Goal: Task Accomplishment & Management: Complete application form

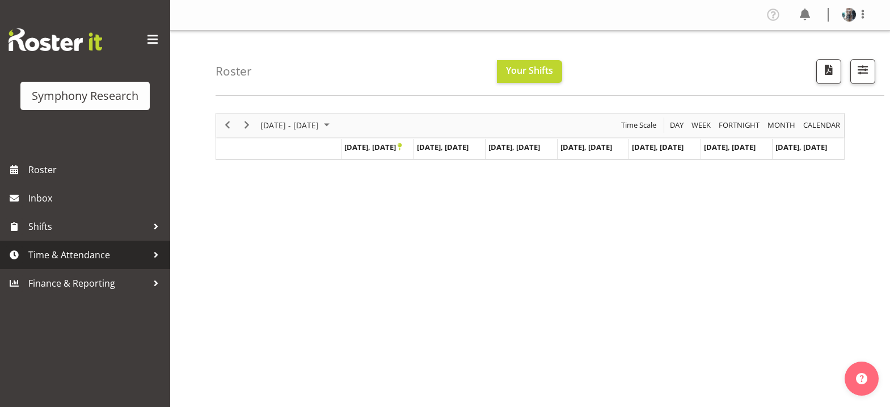
click at [88, 254] on span "Time & Attendance" at bounding box center [87, 254] width 119 height 17
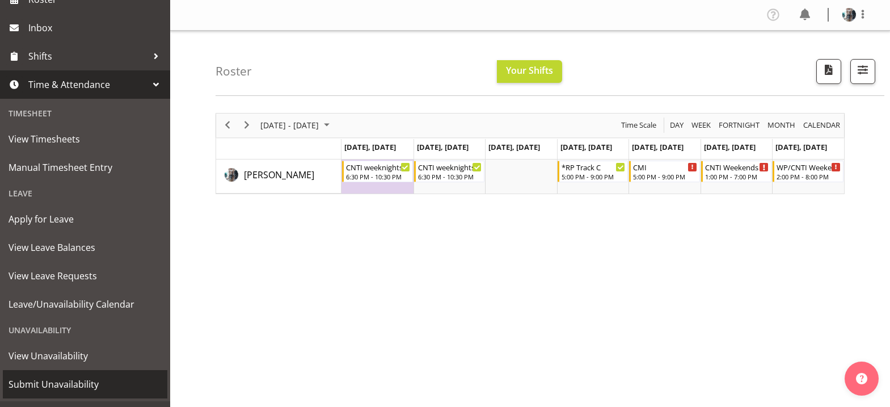
scroll to position [193, 0]
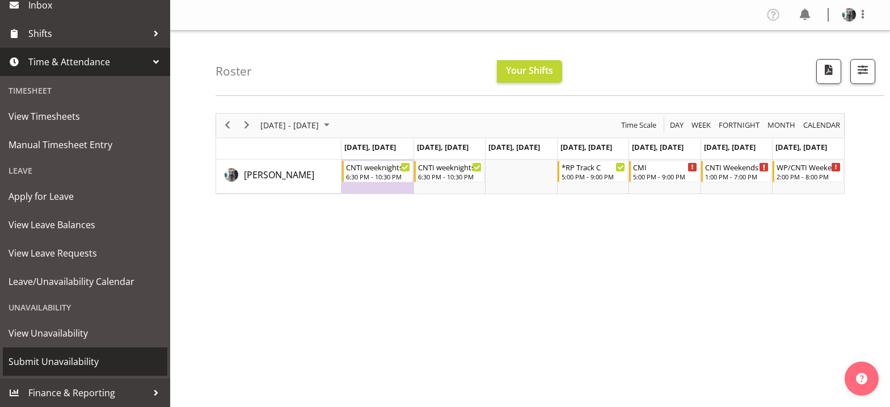
click at [83, 360] on span "Submit Unavailability" at bounding box center [85, 361] width 153 height 17
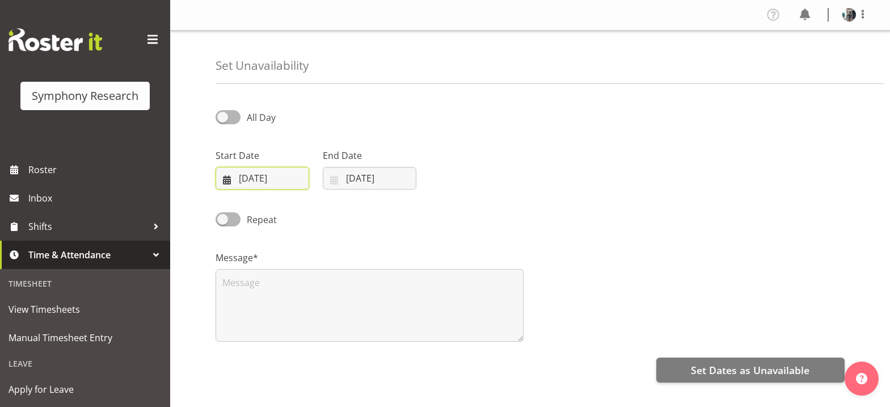
click at [227, 180] on input "[DATE]" at bounding box center [263, 178] width 94 height 23
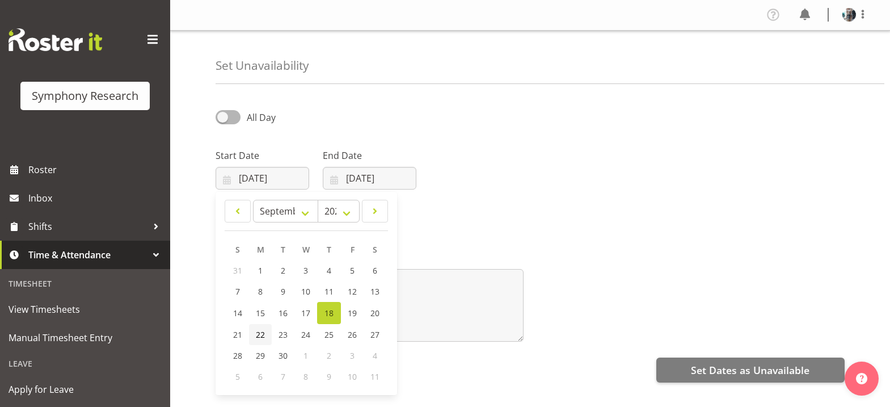
click at [259, 336] on span "22" at bounding box center [260, 334] width 9 height 11
type input "22/09/2025"
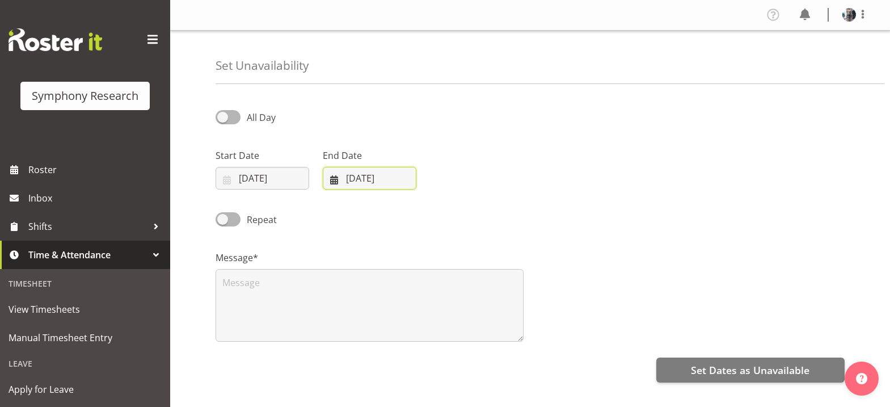
click at [334, 181] on input "[DATE]" at bounding box center [370, 178] width 94 height 23
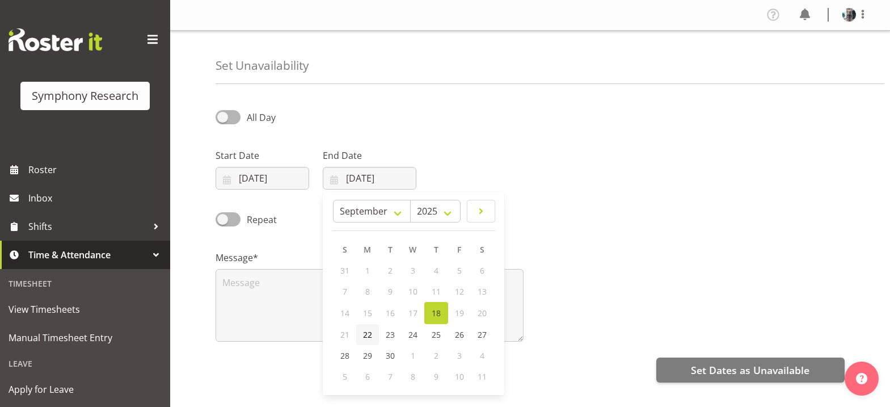
click at [365, 338] on span "22" at bounding box center [367, 334] width 9 height 11
type input "22/09/2025"
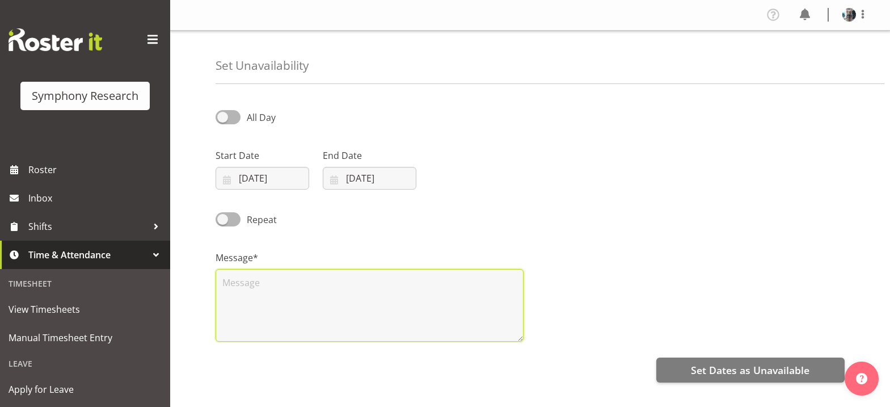
click at [261, 284] on textarea at bounding box center [370, 305] width 308 height 73
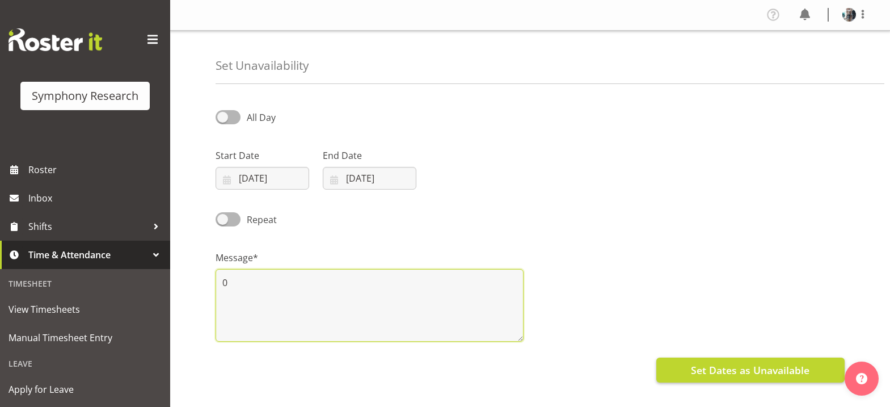
type textarea "0"
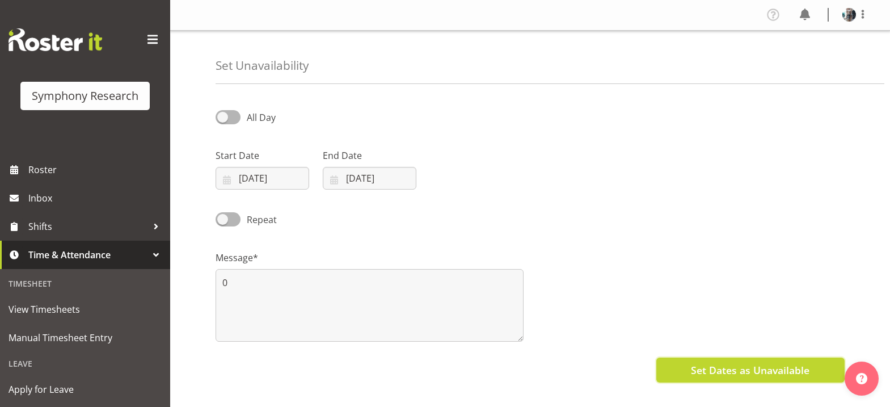
click at [713, 368] on span "Set Dates as Unavailable" at bounding box center [750, 370] width 119 height 15
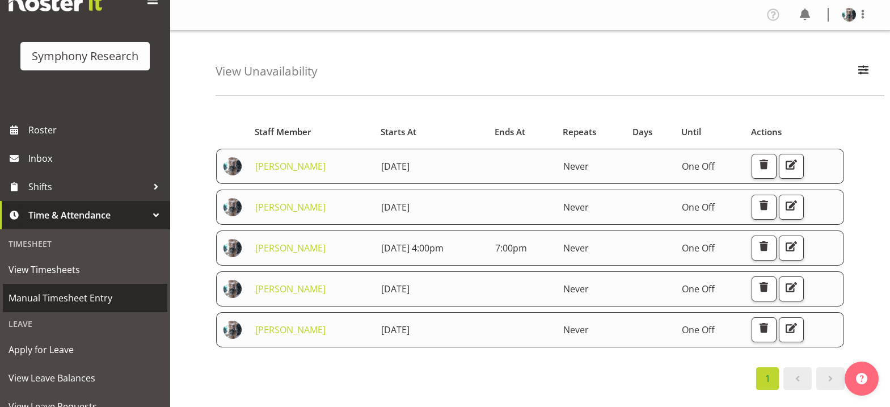
scroll to position [193, 0]
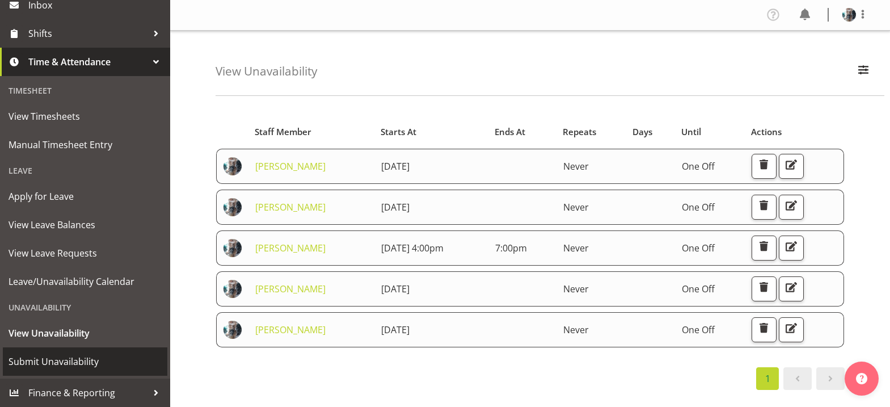
click at [81, 362] on span "Submit Unavailability" at bounding box center [85, 361] width 153 height 17
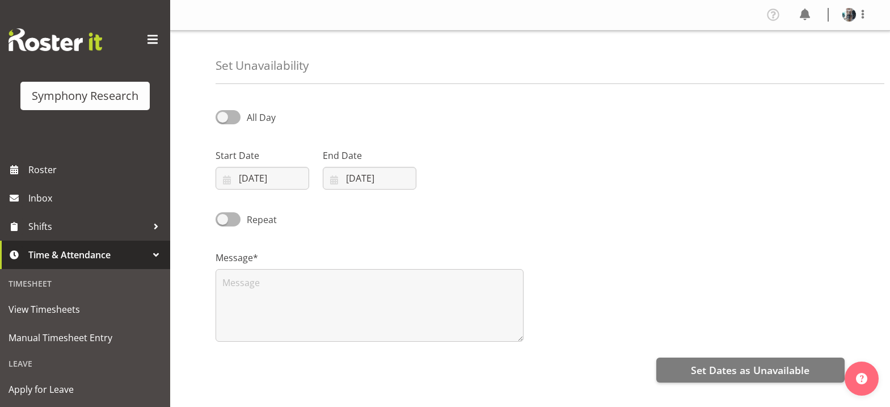
select select "8"
select select "2025"
click at [224, 180] on input "[DATE]" at bounding box center [263, 178] width 94 height 23
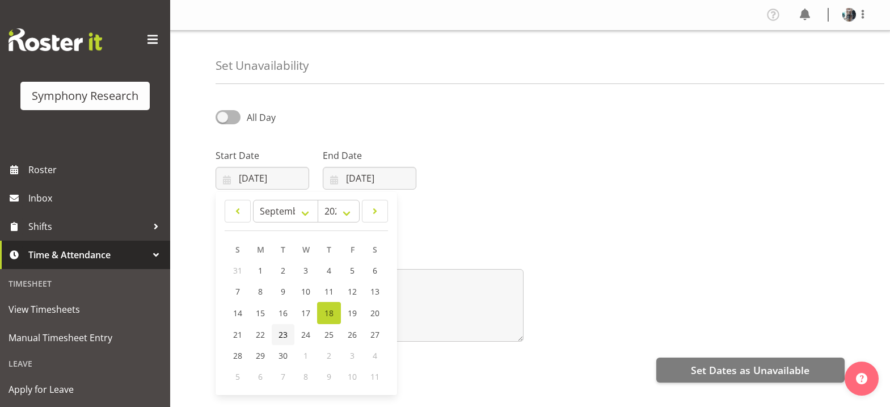
click at [280, 334] on span "23" at bounding box center [283, 334] width 9 height 11
type input "[DATE]"
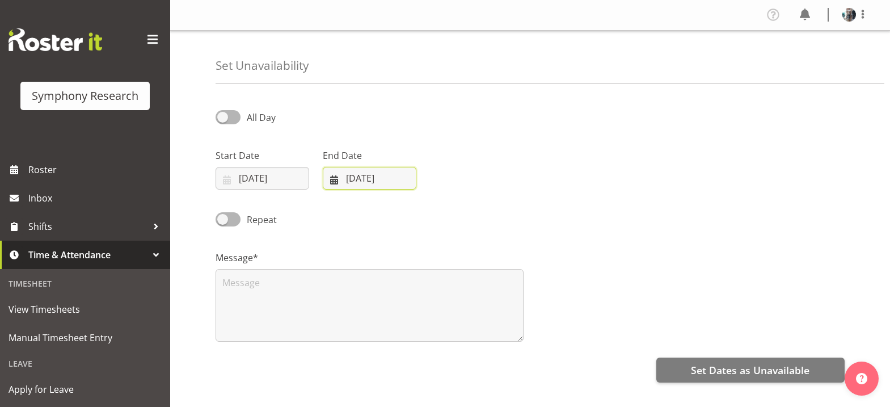
click at [335, 182] on input "[DATE]" at bounding box center [370, 178] width 94 height 23
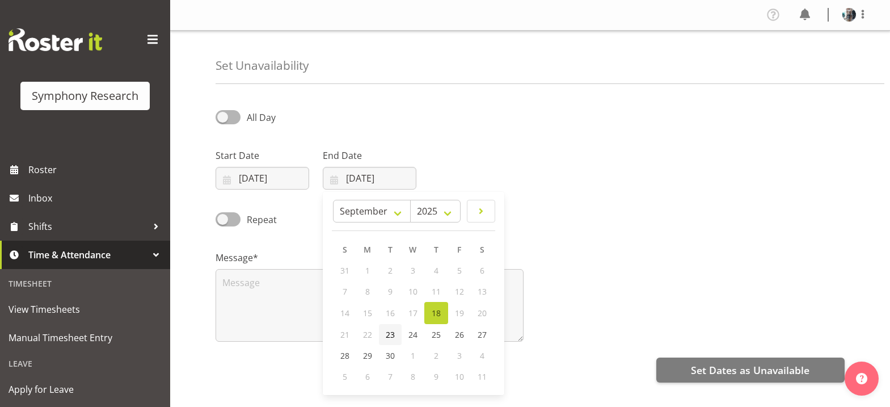
click at [390, 336] on span "23" at bounding box center [390, 334] width 9 height 11
type input "[DATE]"
click at [220, 118] on span at bounding box center [228, 117] width 25 height 14
click at [220, 118] on input "All Day" at bounding box center [219, 116] width 7 height 7
checkbox input "true"
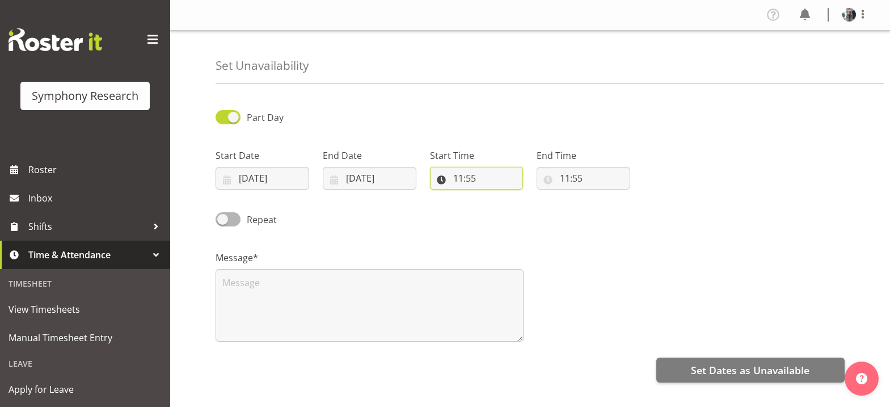
click at [458, 180] on input "11:55" at bounding box center [477, 178] width 94 height 23
click at [508, 210] on select "00 01 02 03 04 05 06 07 08 09 10 11 12 13 14 15 16 17 18 19 20 21 22 23" at bounding box center [508, 207] width 26 height 23
select select "10"
type input "10:55"
click at [536, 210] on select "00 01 02 03 04 05 06 07 08 09 10 11 12 13 14 15 16 17 18 19 20 21 22 23 24 25 2…" at bounding box center [537, 207] width 26 height 23
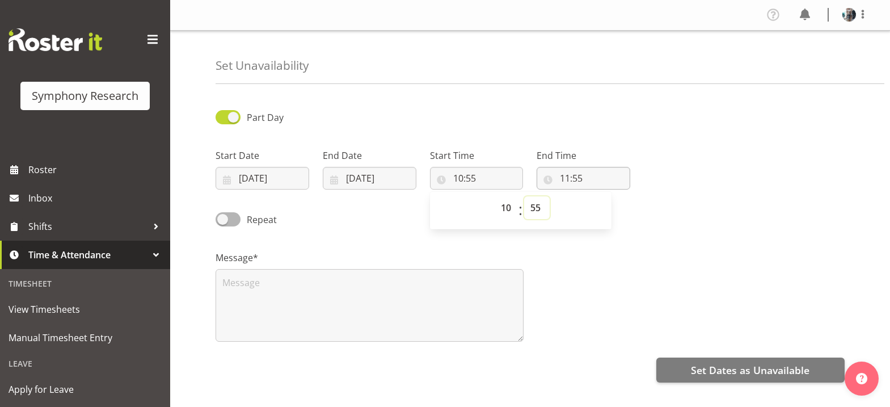
select select "0"
type input "10:00"
click at [567, 180] on input "11:55" at bounding box center [584, 178] width 94 height 23
click at [612, 210] on select "00 01 02 03 04 05 06 07 08 09 10 11 12 13 14 15 16 17 18 19 20 21 22 23" at bounding box center [614, 207] width 26 height 23
select select "17"
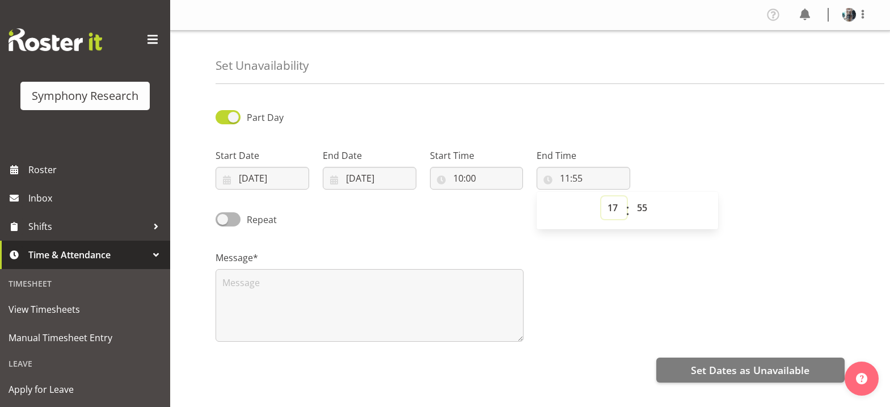
click at [601, 196] on select "00 01 02 03 04 05 06 07 08 09 10 11 12 13 14 15 16 17 18 19 20 21 22 23" at bounding box center [614, 207] width 26 height 23
type input "17:55"
click at [578, 180] on input "17:55" at bounding box center [584, 178] width 94 height 23
click at [581, 180] on input "17:55" at bounding box center [584, 178] width 94 height 23
click at [638, 209] on select "00 01 02 03 04 05 06 07 08 09 10 11 12 13 14 15 16 17 18 19 20 21 22 23 24 25 2…" at bounding box center [644, 207] width 26 height 23
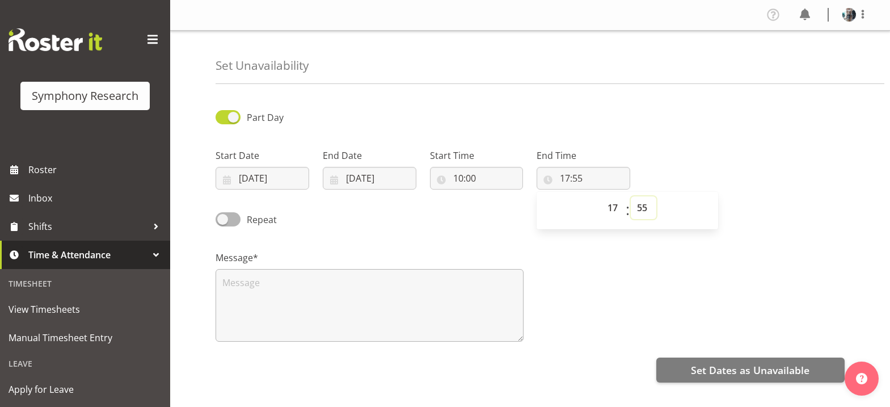
select select "0"
type input "17:00"
click at [333, 288] on textarea at bounding box center [370, 305] width 308 height 73
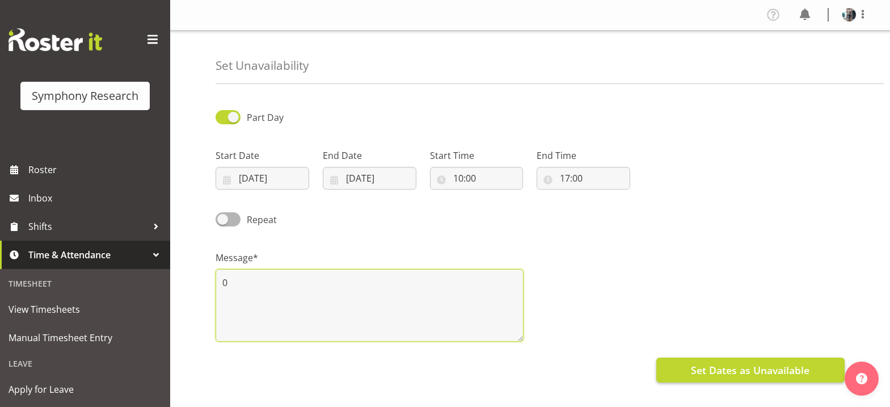
type textarea "0"
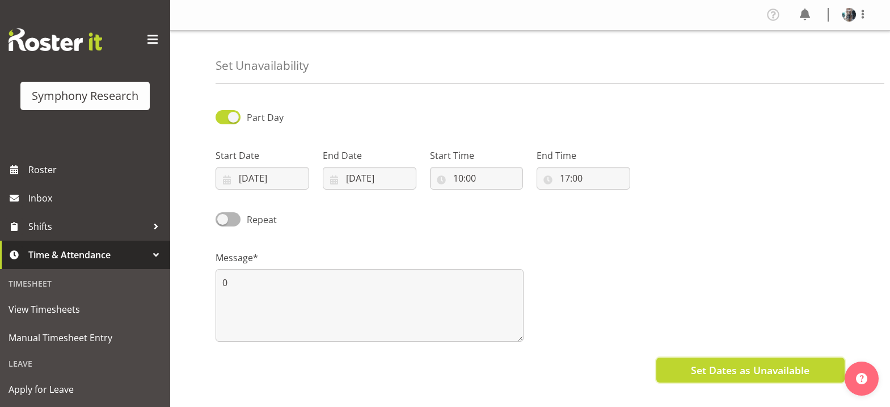
click at [763, 369] on span "Set Dates as Unavailable" at bounding box center [750, 370] width 119 height 15
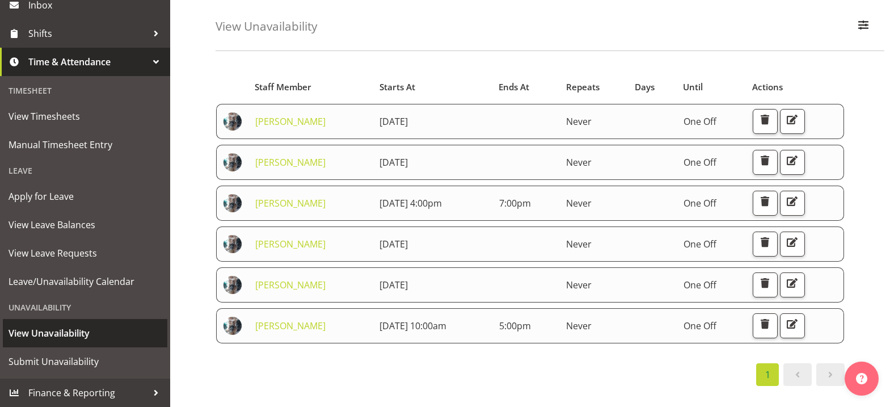
scroll to position [113, 0]
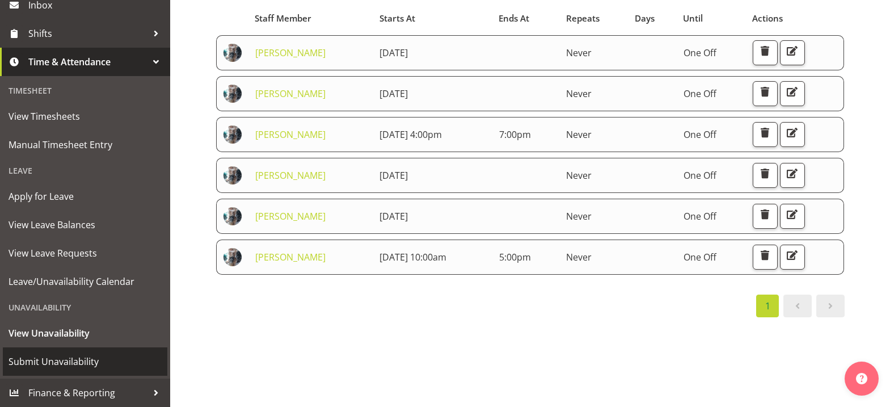
click at [75, 363] on span "Submit Unavailability" at bounding box center [85, 361] width 153 height 17
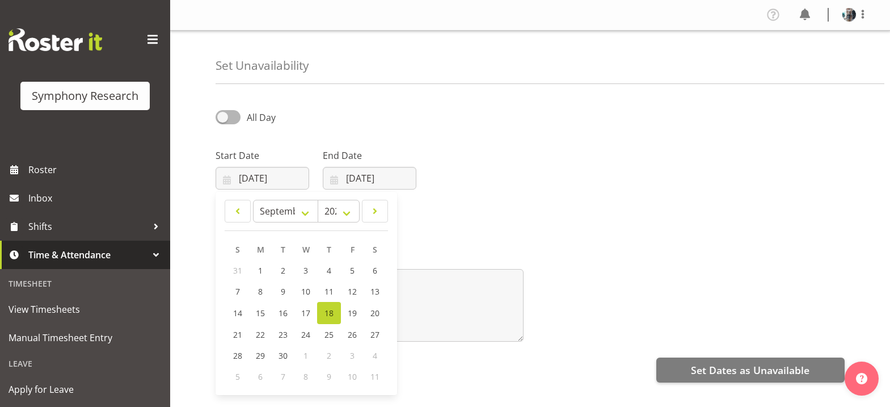
select select "8"
select select "2025"
click at [304, 338] on span "24" at bounding box center [305, 334] width 9 height 11
type input "24/09/2025"
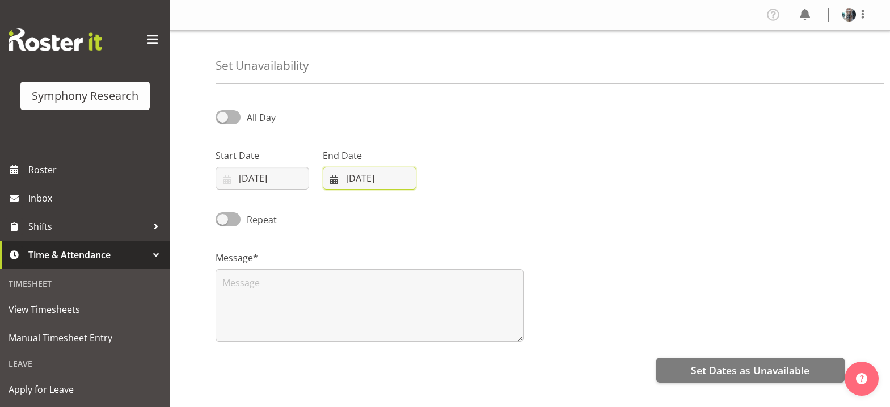
click at [336, 179] on input "18/09/2025" at bounding box center [370, 178] width 94 height 23
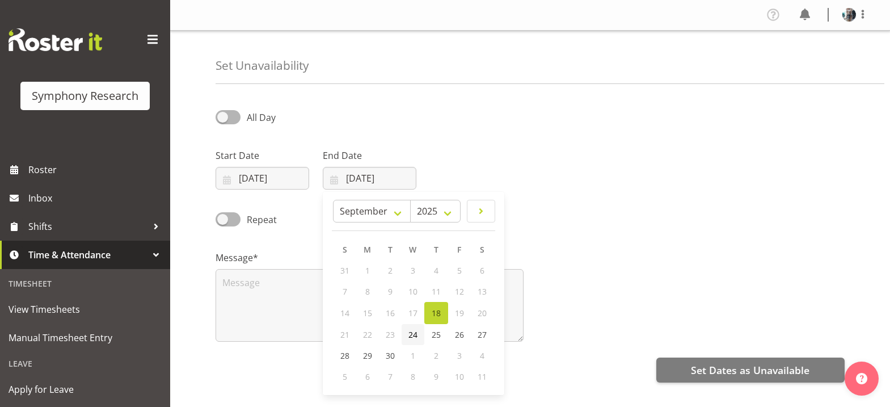
click at [416, 336] on span "24" at bounding box center [412, 334] width 9 height 11
type input "24/09/2025"
click at [225, 116] on span at bounding box center [228, 117] width 25 height 14
click at [223, 116] on input "All Day" at bounding box center [219, 116] width 7 height 7
checkbox input "true"
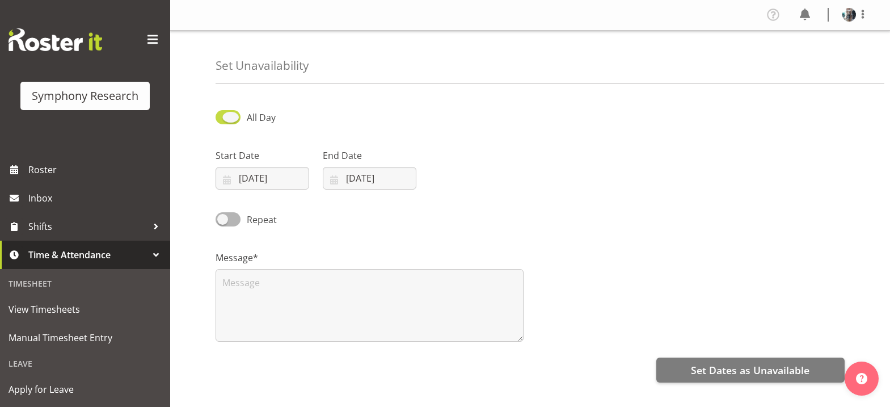
select select "11"
select select "56"
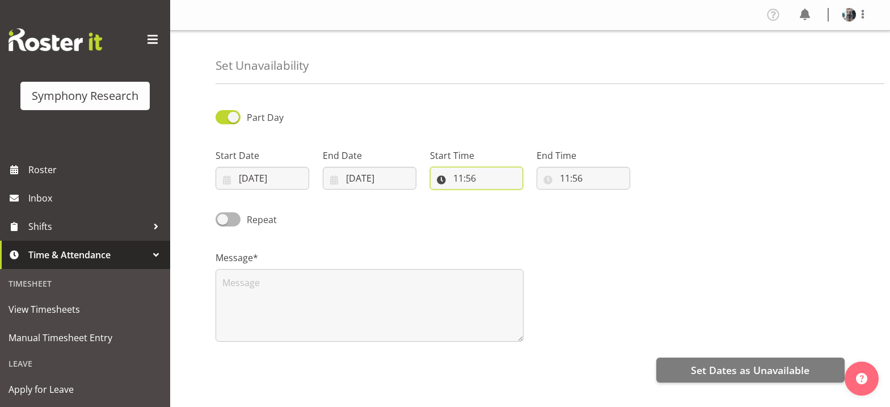
click at [458, 180] on input "11:56" at bounding box center [477, 178] width 94 height 23
click at [504, 211] on select "00 01 02 03 04 05 06 07 08 09 10 11 12 13 14 15 16 17 18 19 20 21 22 23" at bounding box center [508, 207] width 26 height 23
select select "0"
type input "00:56"
click at [504, 207] on select "00 01 02 03 04 05 06 07 08 09 10 11 12 13 14 15 16 17 18 19 20 21 22 23" at bounding box center [508, 207] width 26 height 23
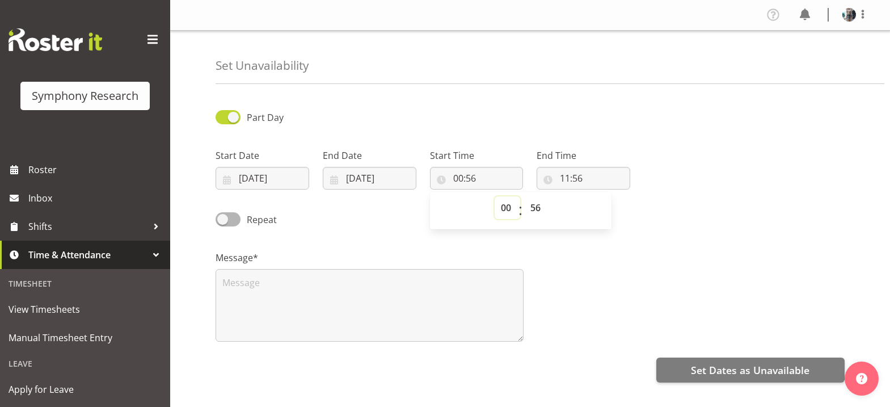
select select "10"
type input "10:56"
click at [538, 210] on select "00 01 02 03 04 05 06 07 08 09 10 11 12 13 14 15 16 17 18 19 20 21 22 23 24 25 2…" at bounding box center [537, 207] width 26 height 23
select select "0"
type input "10:00"
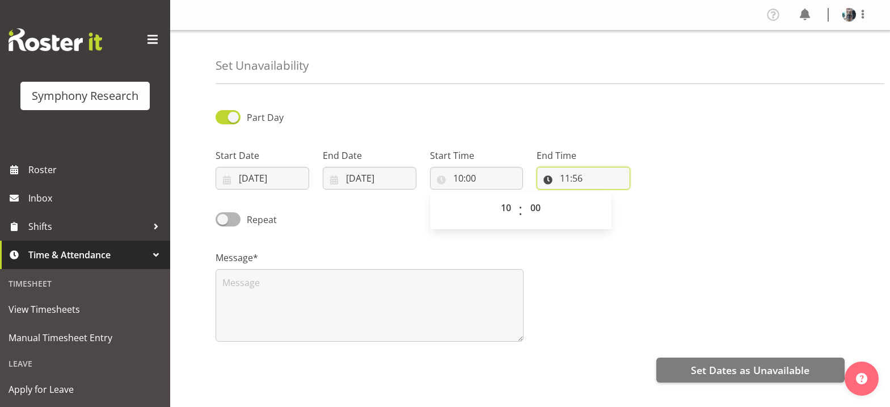
click at [566, 178] on input "11:56" at bounding box center [584, 178] width 94 height 23
click at [616, 210] on select "00 01 02 03 04 05 06 07 08 09 10 11 12 13 14 15 16 17 18 19 20 21 22 23" at bounding box center [614, 207] width 26 height 23
select select "17"
click at [601, 196] on select "00 01 02 03 04 05 06 07 08 09 10 11 12 13 14 15 16 17 18 19 20 21 22 23" at bounding box center [614, 207] width 26 height 23
type input "17:56"
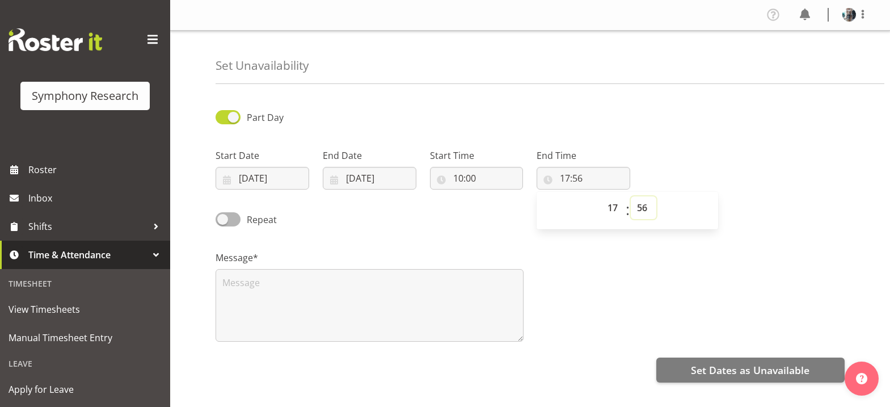
click at [639, 210] on select "00 01 02 03 04 05 06 07 08 09 10 11 12 13 14 15 16 17 18 19 20 21 22 23 24 25 2…" at bounding box center [644, 207] width 26 height 23
select select "0"
type input "17:00"
click at [268, 285] on textarea at bounding box center [370, 305] width 308 height 73
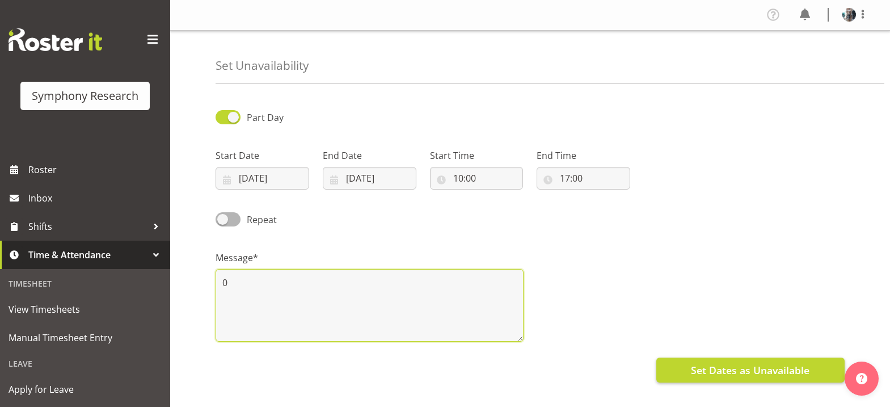
type textarea "0"
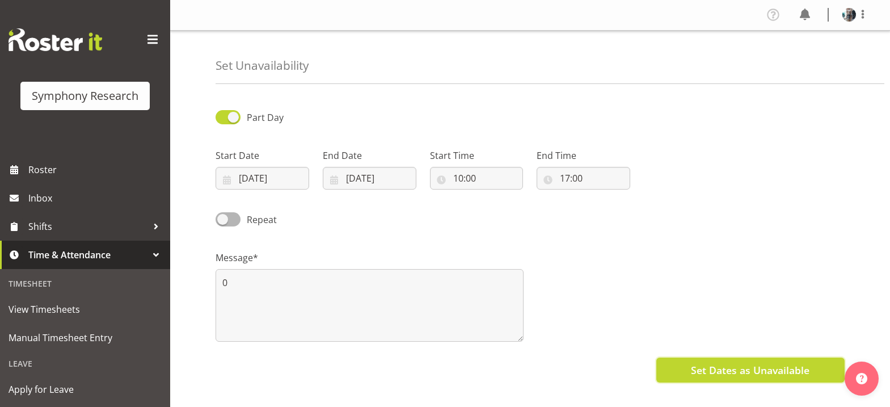
click at [735, 372] on span "Set Dates as Unavailable" at bounding box center [750, 370] width 119 height 15
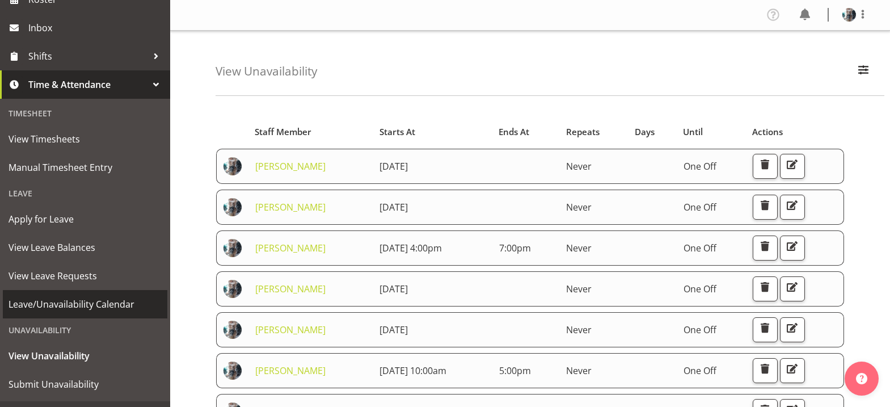
scroll to position [193, 0]
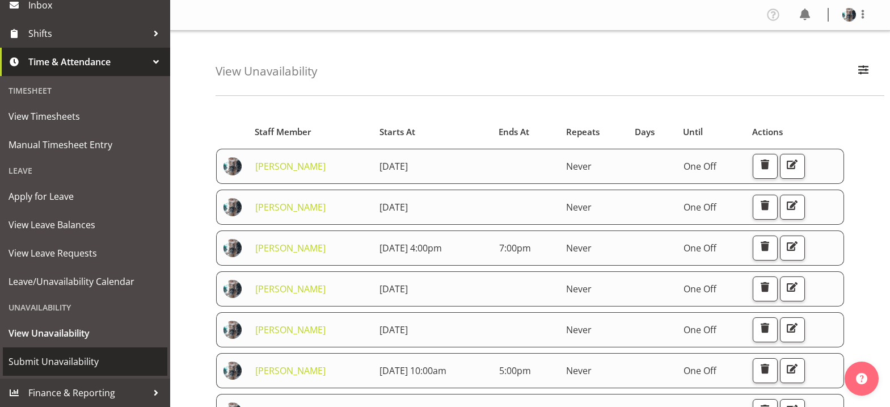
click at [79, 361] on span "Submit Unavailability" at bounding box center [85, 361] width 153 height 17
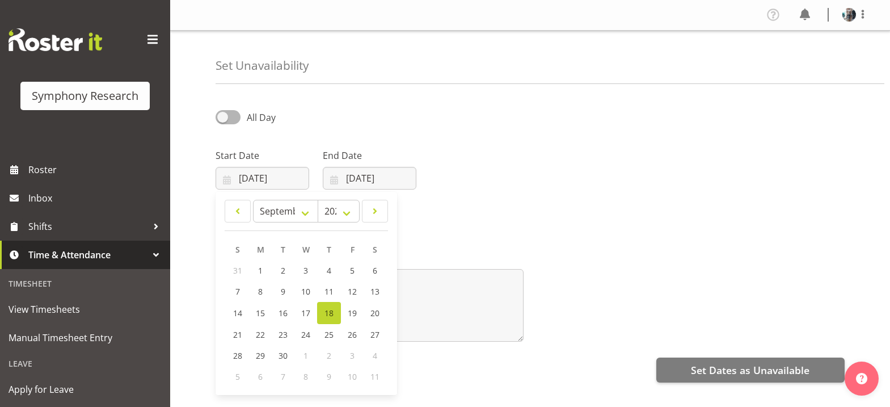
select select "8"
select select "2025"
click at [326, 333] on span "25" at bounding box center [329, 334] width 9 height 11
type input "[DATE]"
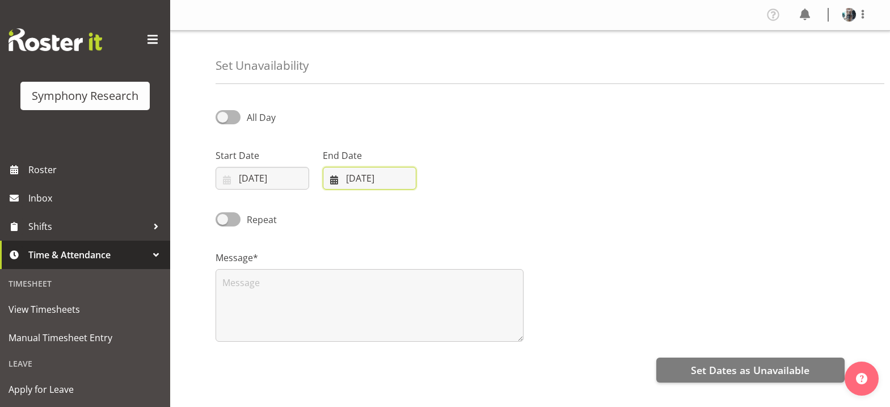
click at [335, 179] on input "[DATE]" at bounding box center [370, 178] width 94 height 23
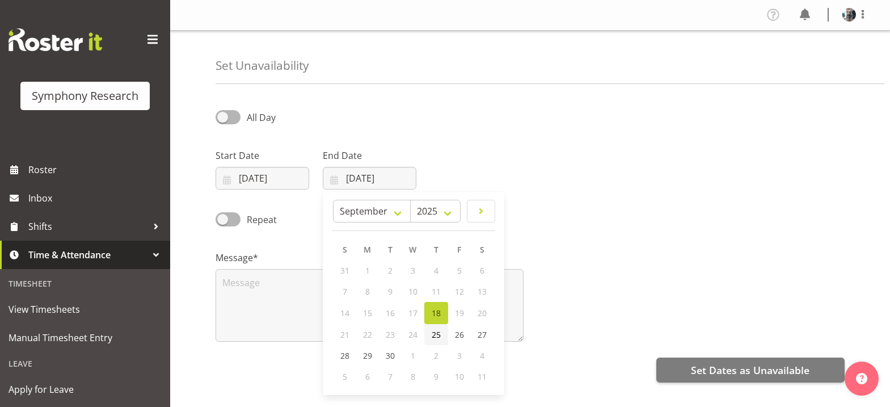
click at [437, 340] on link "25" at bounding box center [436, 334] width 24 height 21
type input "[DATE]"
click at [224, 116] on span at bounding box center [228, 117] width 25 height 14
click at [223, 116] on input "All Day" at bounding box center [219, 116] width 7 height 7
checkbox input "true"
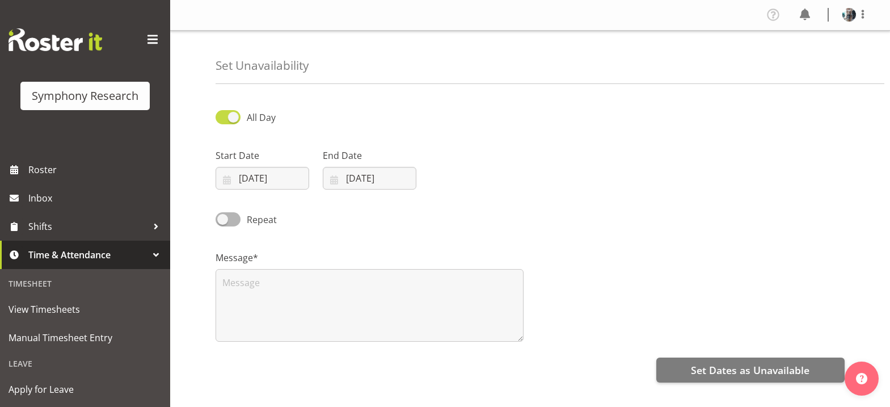
select select "11"
select select "57"
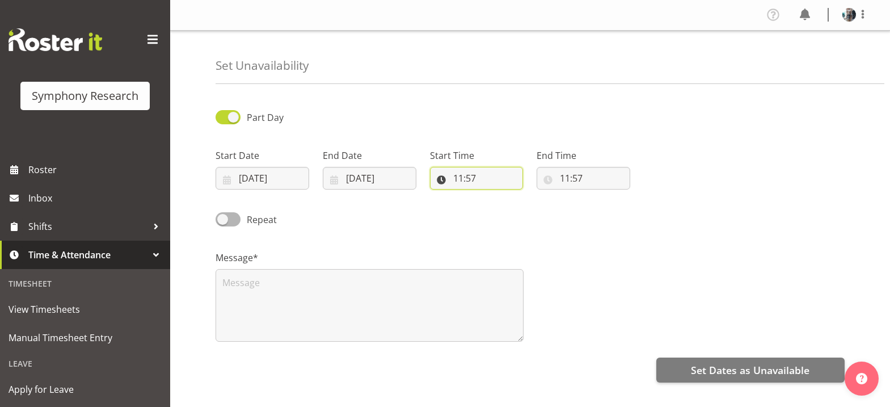
click at [457, 179] on input "11:57" at bounding box center [477, 178] width 94 height 23
click at [503, 207] on select "00 01 02 03 04 05 06 07 08 09 10 11 12 13 14 15 16 17 18 19 20 21 22 23" at bounding box center [508, 207] width 26 height 23
select select "10"
type input "10:57"
click at [536, 208] on select "00 01 02 03 04 05 06 07 08 09 10 11 12 13 14 15 16 17 18 19 20 21 22 23 24 25 2…" at bounding box center [537, 207] width 26 height 23
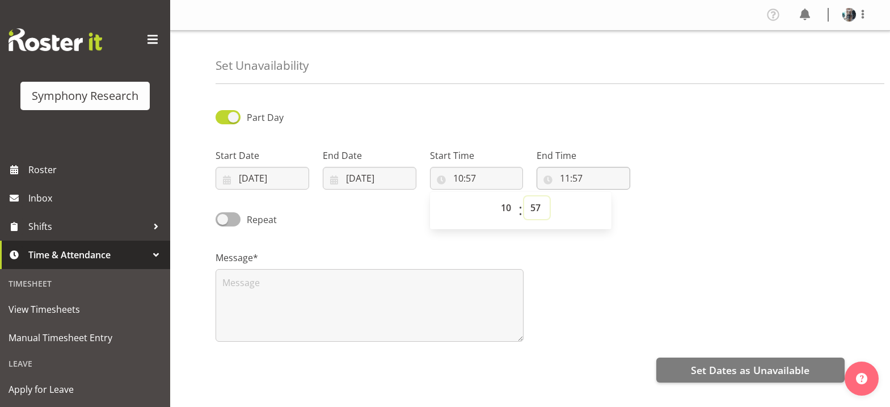
select select "0"
type input "10:00"
click at [563, 180] on input "11:57" at bounding box center [584, 178] width 94 height 23
click at [614, 210] on select "00 01 02 03 04 05 06 07 08 09 10 11 12 13 14 15 16 17 18 19 20 21 22 23" at bounding box center [614, 207] width 26 height 23
select select "17"
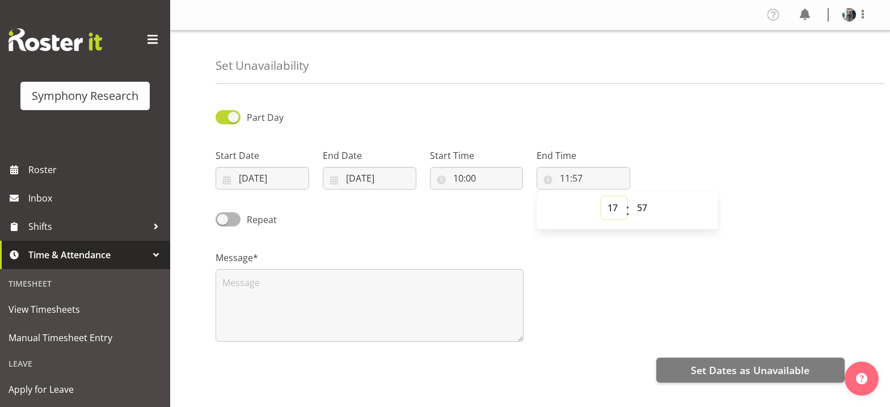
click at [601, 196] on select "00 01 02 03 04 05 06 07 08 09 10 11 12 13 14 15 16 17 18 19 20 21 22 23" at bounding box center [614, 207] width 26 height 23
type input "17:57"
click at [644, 208] on select "00 01 02 03 04 05 06 07 08 09 10 11 12 13 14 15 16 17 18 19 20 21 22 23 24 25 2…" at bounding box center [644, 207] width 26 height 23
select select "0"
type input "17:00"
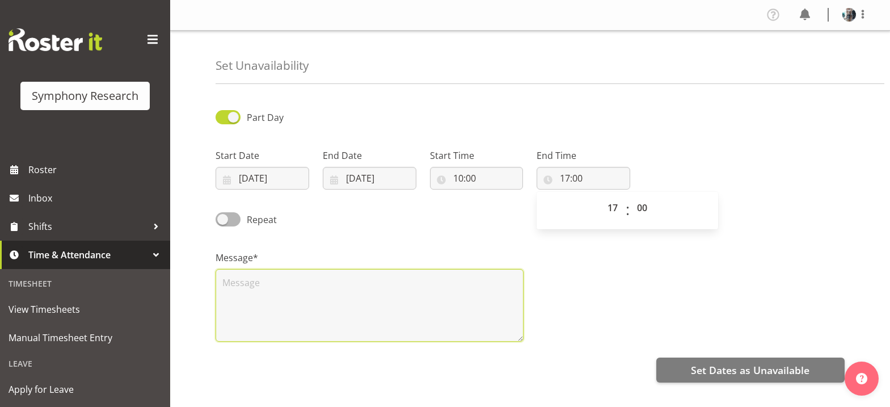
click at [445, 283] on textarea at bounding box center [370, 305] width 308 height 73
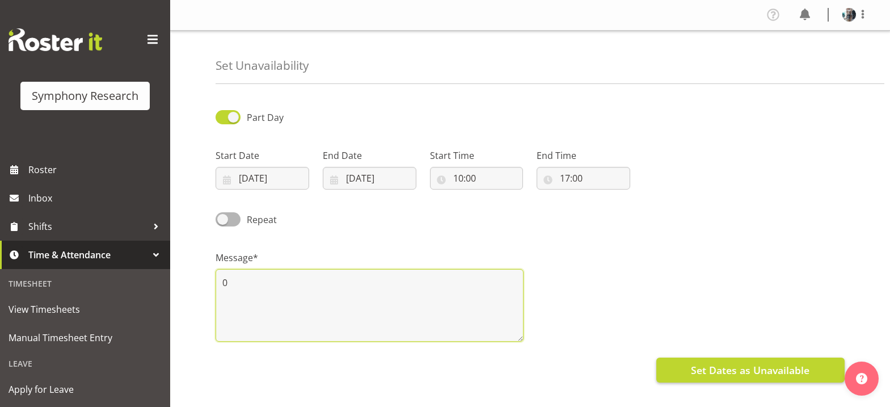
type textarea "0"
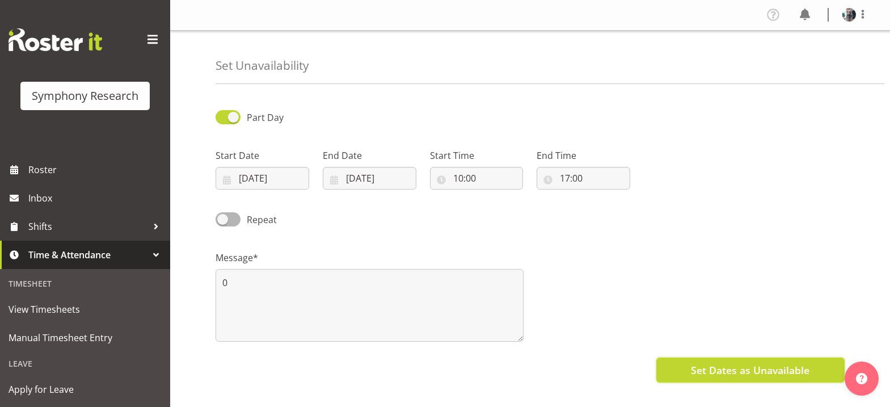
click at [734, 374] on span "Set Dates as Unavailable" at bounding box center [750, 370] width 119 height 15
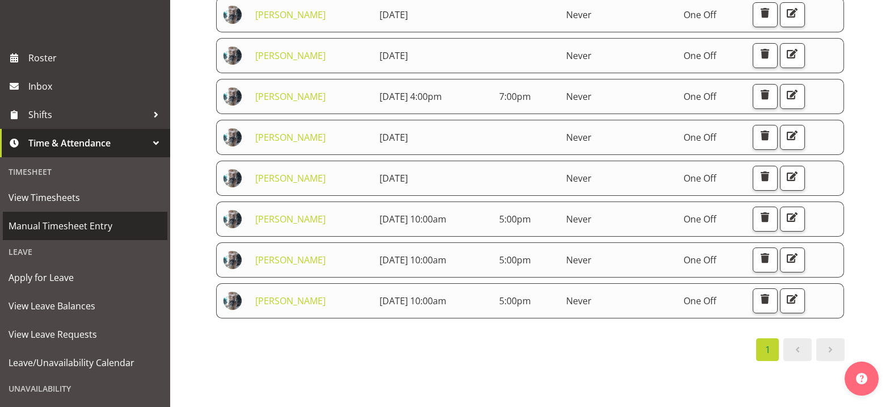
scroll to position [170, 0]
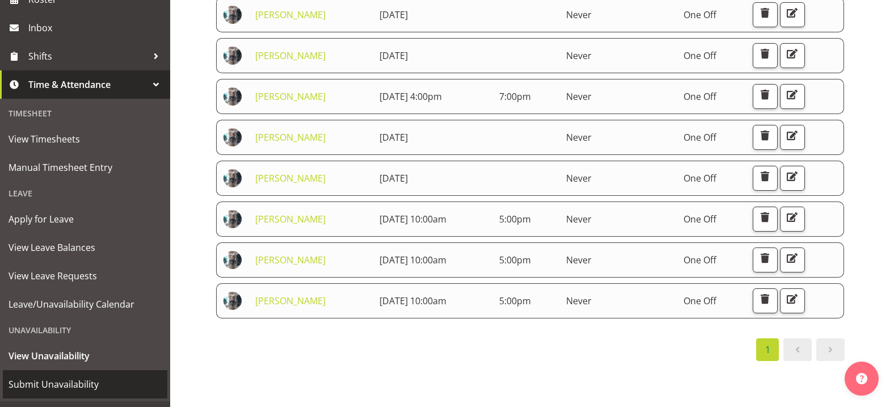
click at [53, 382] on span "Submit Unavailability" at bounding box center [85, 384] width 153 height 17
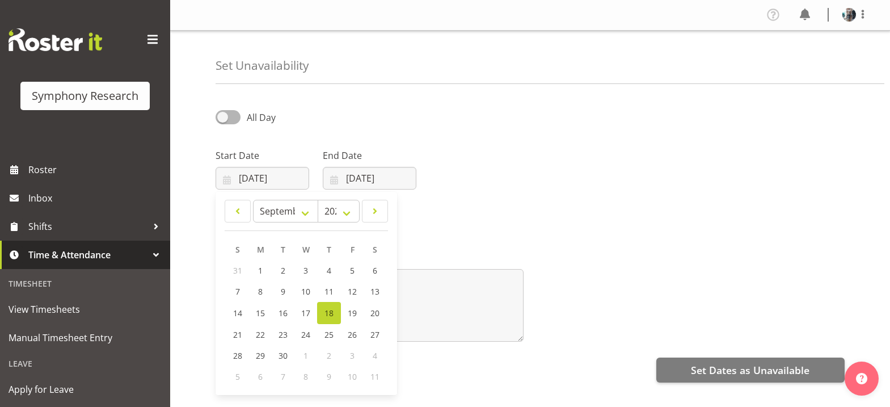
select select "8"
select select "2025"
click at [351, 336] on span "26" at bounding box center [352, 334] width 9 height 11
type input "26/09/2025"
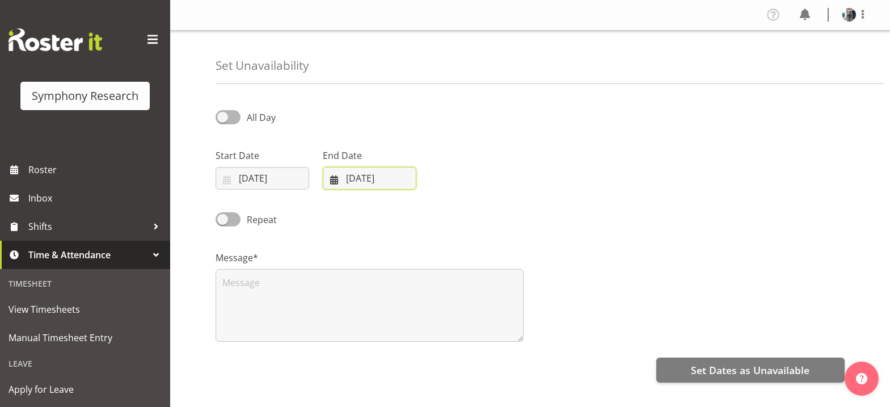
click at [335, 176] on input "[DATE]" at bounding box center [370, 178] width 94 height 23
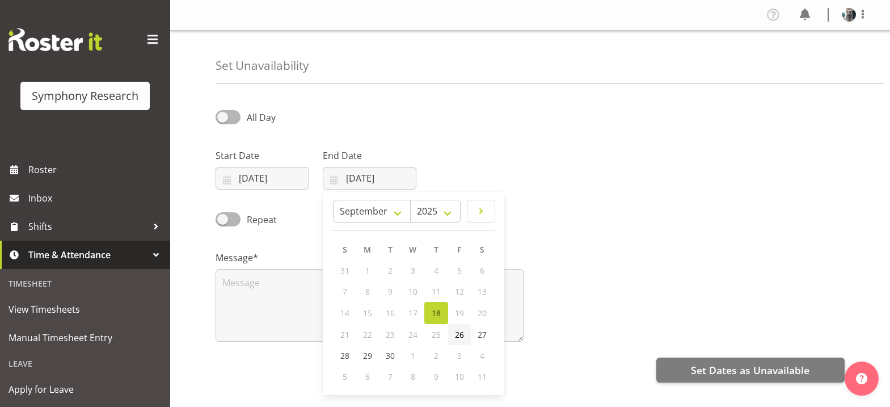
click at [462, 338] on span "26" at bounding box center [459, 334] width 9 height 11
type input "[DATE]"
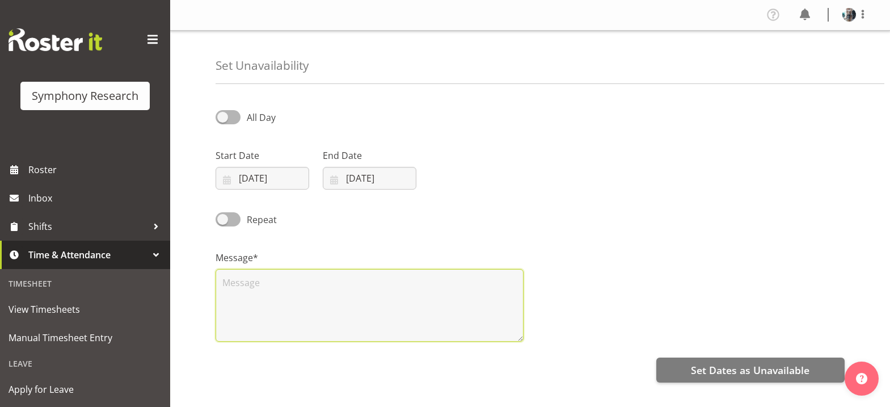
click at [262, 279] on textarea at bounding box center [370, 305] width 308 height 73
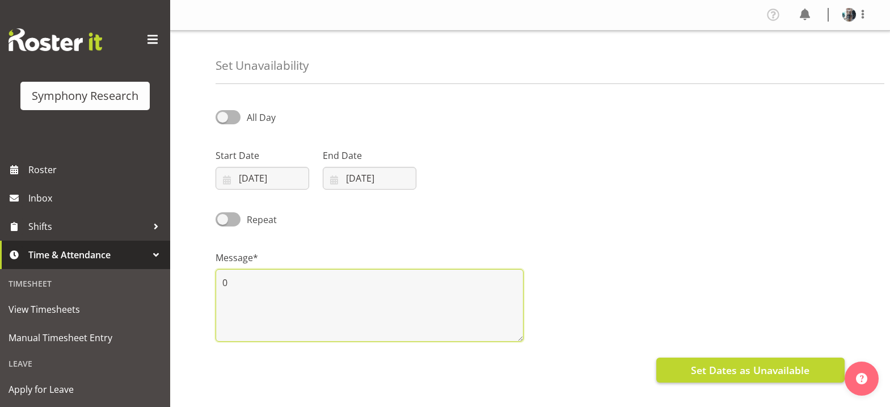
type textarea "0"
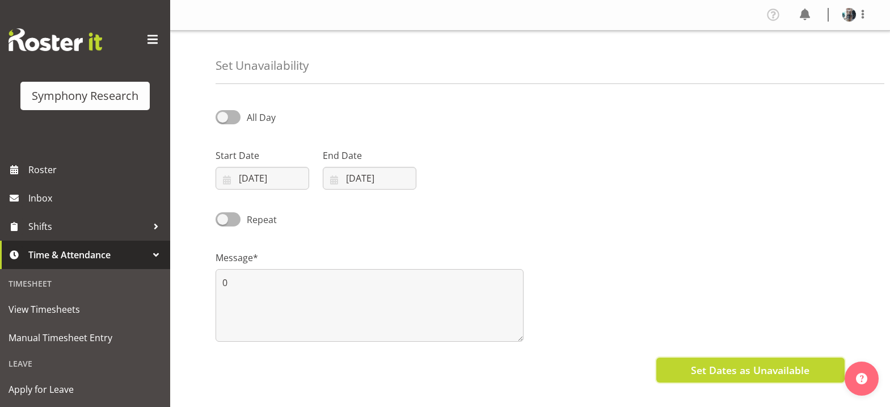
click at [714, 374] on span "Set Dates as Unavailable" at bounding box center [750, 370] width 119 height 15
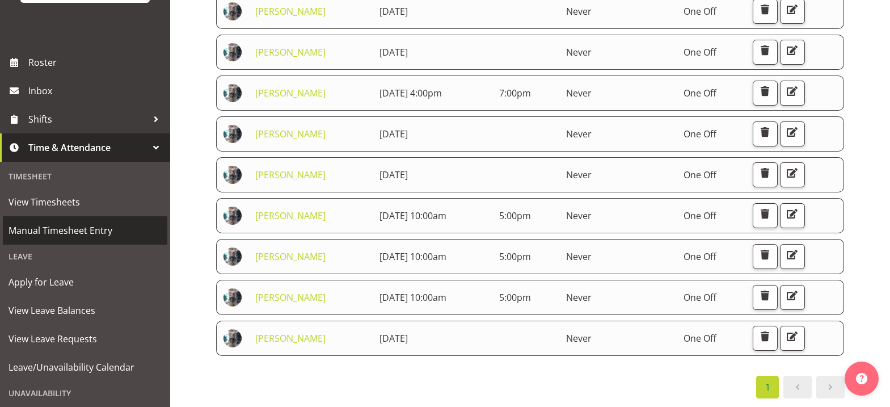
scroll to position [170, 0]
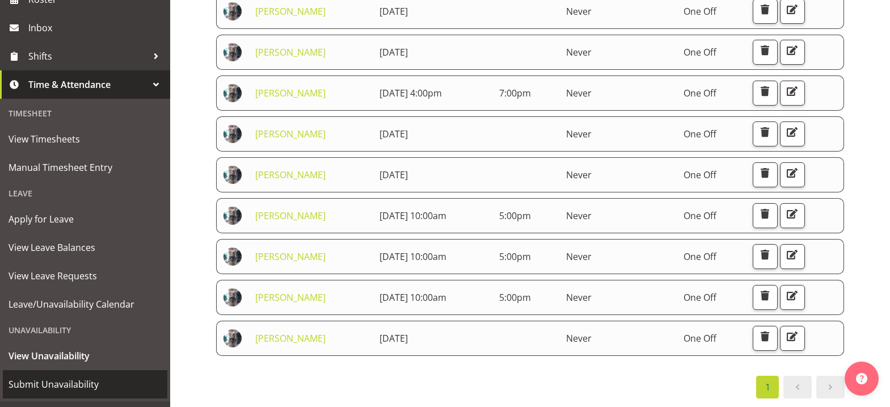
click at [72, 382] on span "Submit Unavailability" at bounding box center [85, 384] width 153 height 17
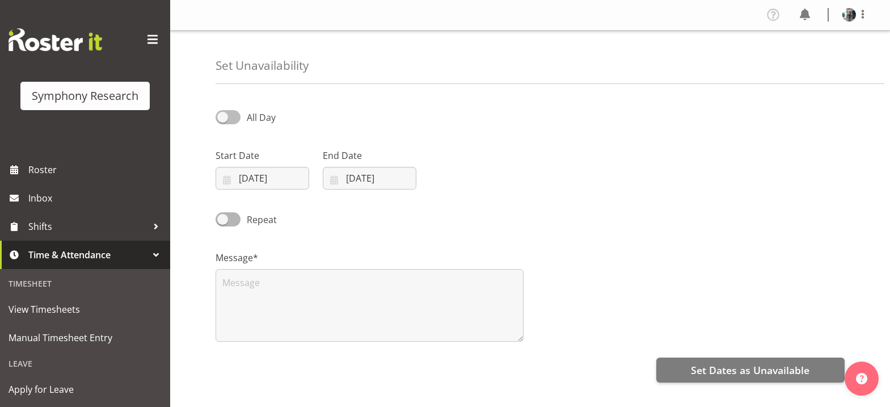
click at [226, 119] on span at bounding box center [228, 117] width 25 height 14
click at [223, 119] on input "All Day" at bounding box center [219, 116] width 7 height 7
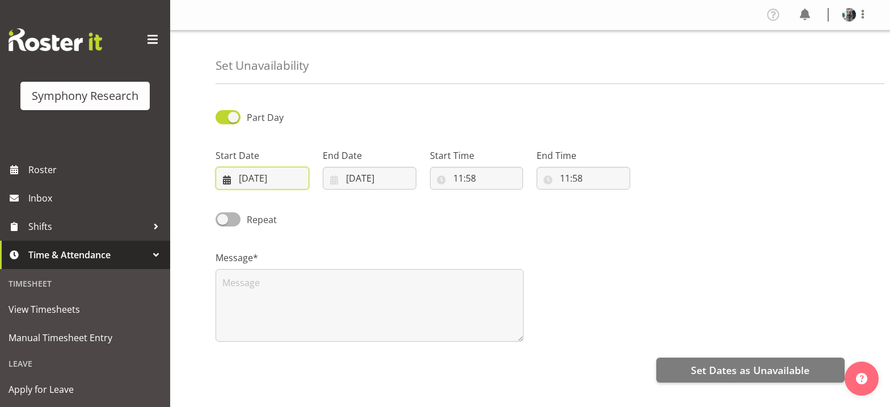
click at [237, 180] on input "18/09/2025" at bounding box center [263, 178] width 94 height 23
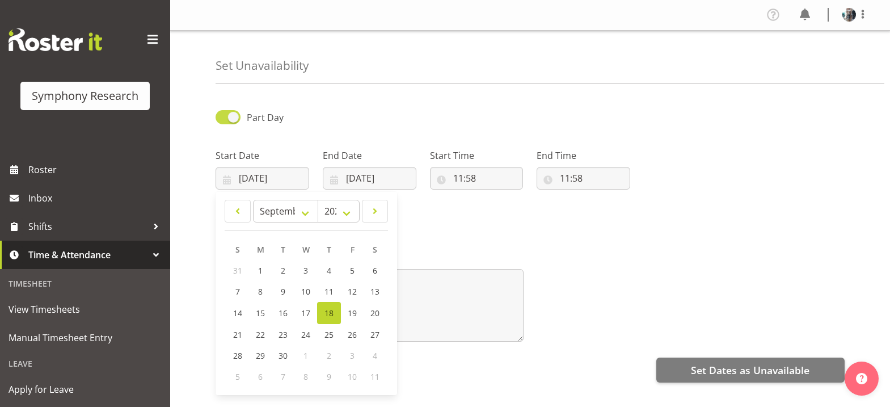
click at [233, 117] on span at bounding box center [228, 117] width 25 height 14
click at [223, 117] on input "Part Day" at bounding box center [219, 116] width 7 height 7
checkbox input "false"
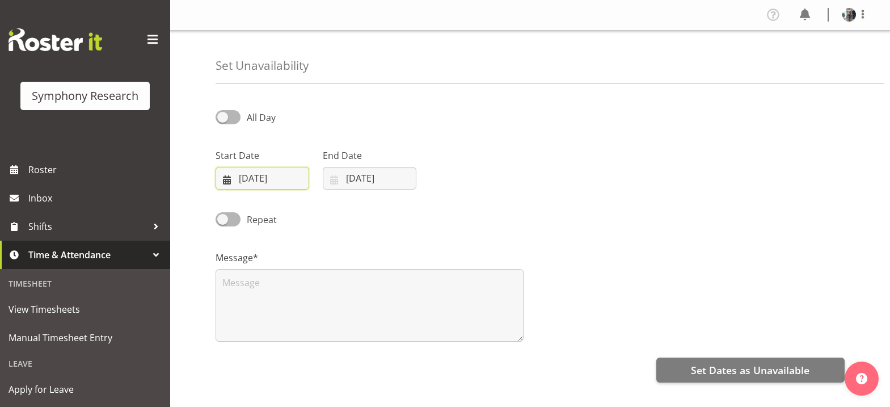
click at [231, 180] on input "18/09/2025" at bounding box center [263, 178] width 94 height 23
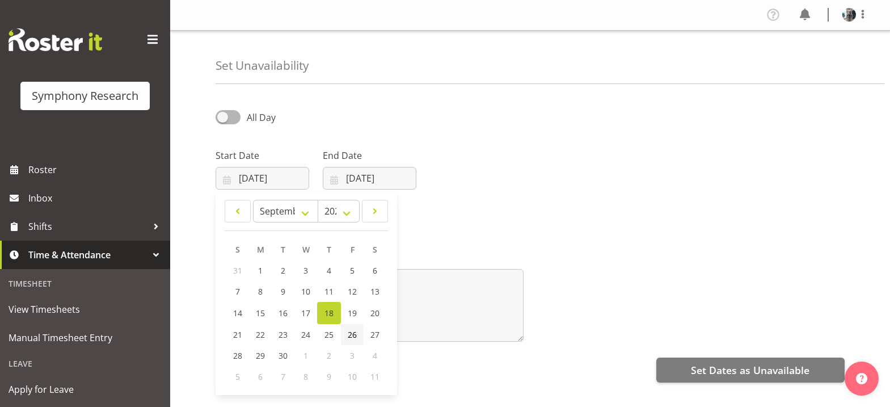
click at [355, 335] on span "26" at bounding box center [352, 334] width 9 height 11
type input "26/09/2025"
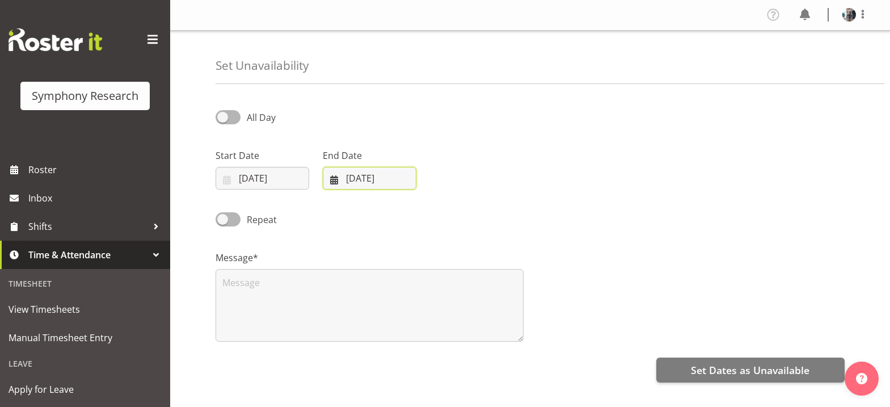
click at [340, 179] on input "18/09/2025" at bounding box center [370, 178] width 94 height 23
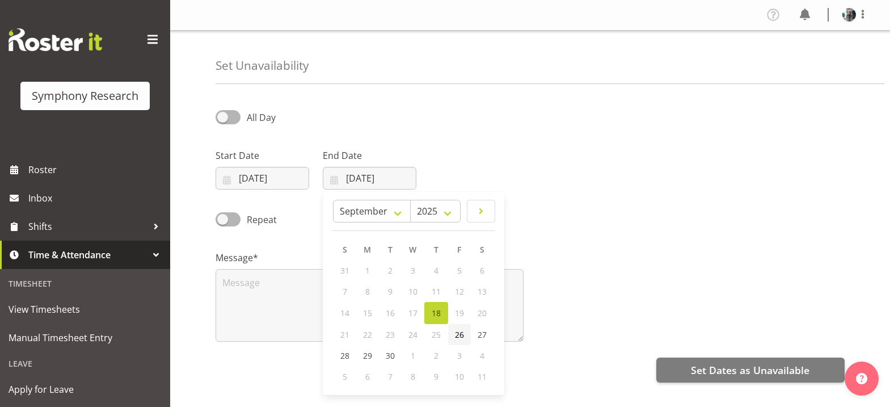
click at [462, 335] on span "26" at bounding box center [459, 334] width 9 height 11
type input "26/09/2025"
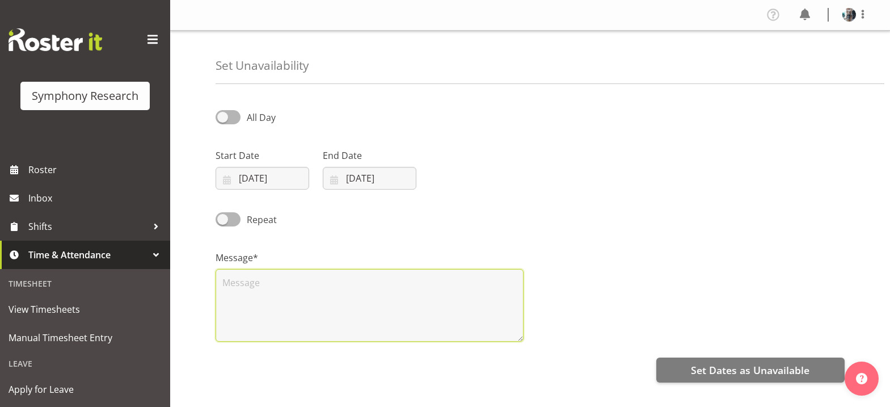
click at [239, 284] on textarea at bounding box center [370, 305] width 308 height 73
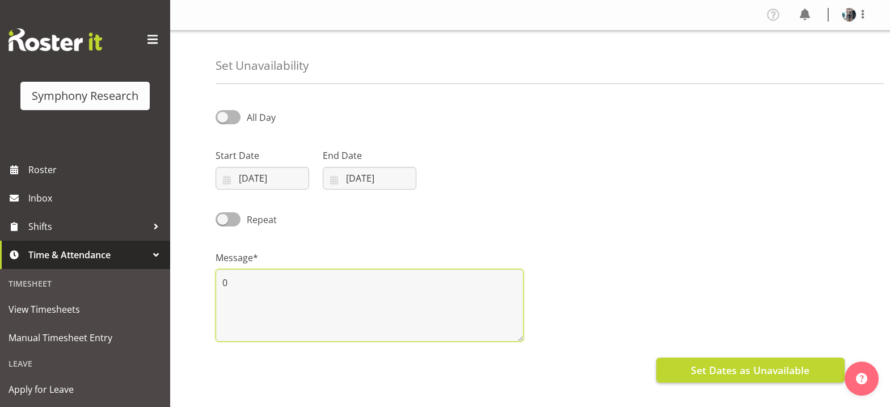
type textarea "0"
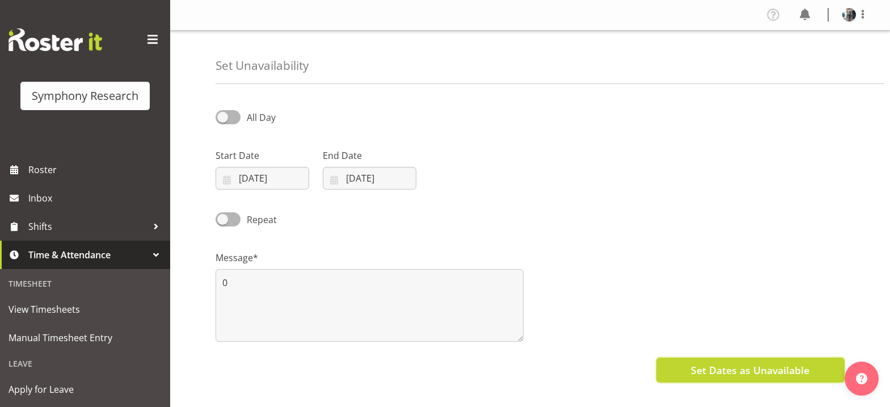
click at [728, 374] on span "Set Dates as Unavailable" at bounding box center [750, 370] width 119 height 15
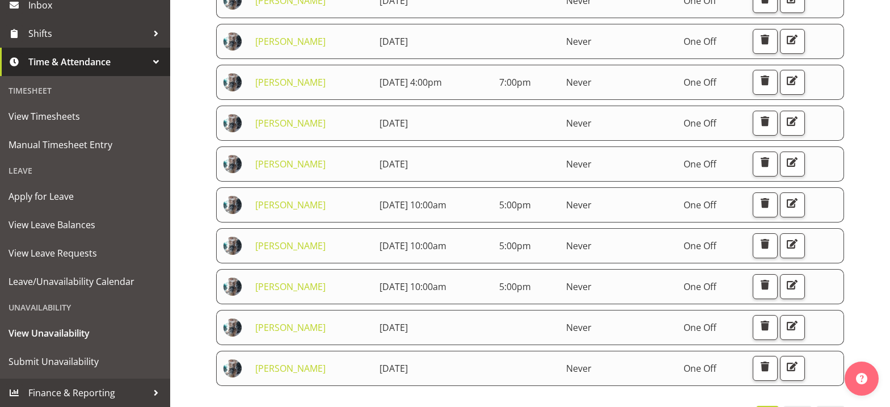
scroll to position [170, 0]
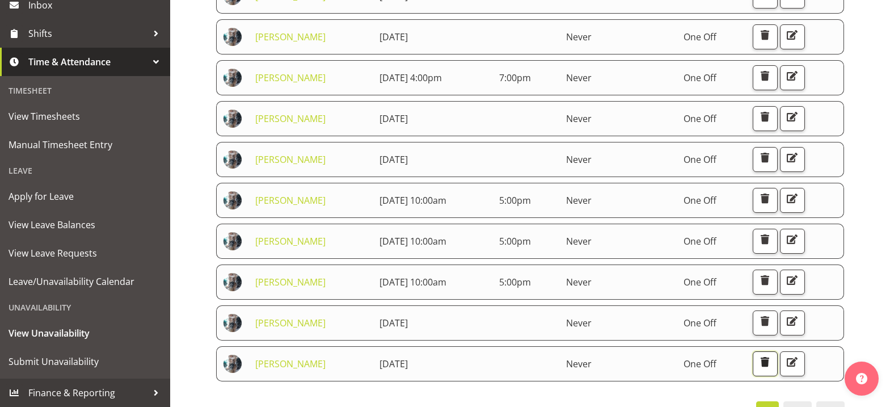
click at [772, 365] on span "button" at bounding box center [764, 362] width 15 height 15
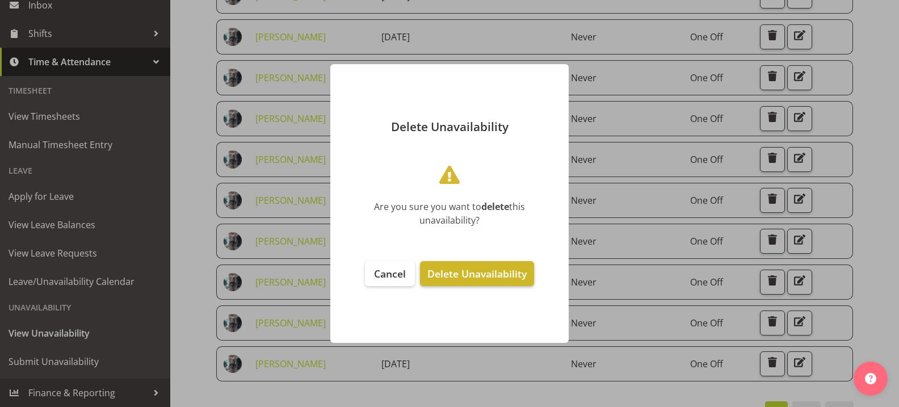
click at [488, 276] on span "Delete Unavailability" at bounding box center [476, 274] width 99 height 14
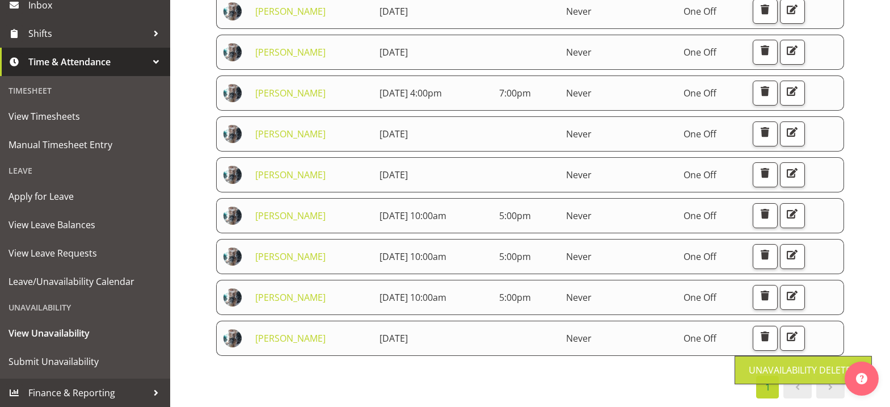
scroll to position [163, 0]
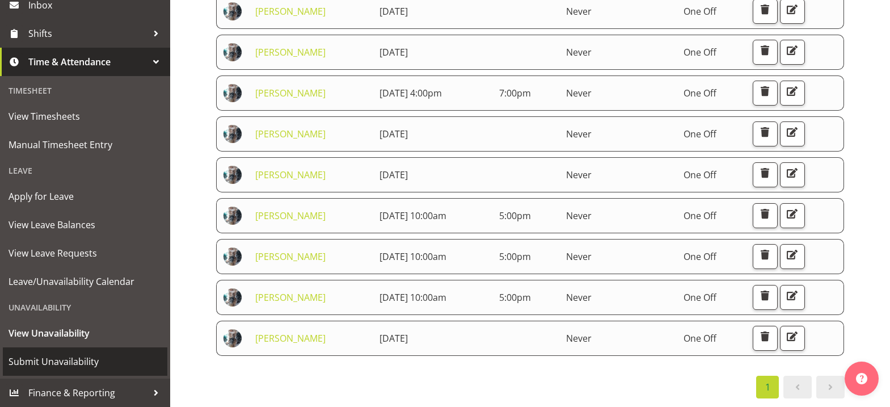
click at [76, 359] on span "Submit Unavailability" at bounding box center [85, 361] width 153 height 17
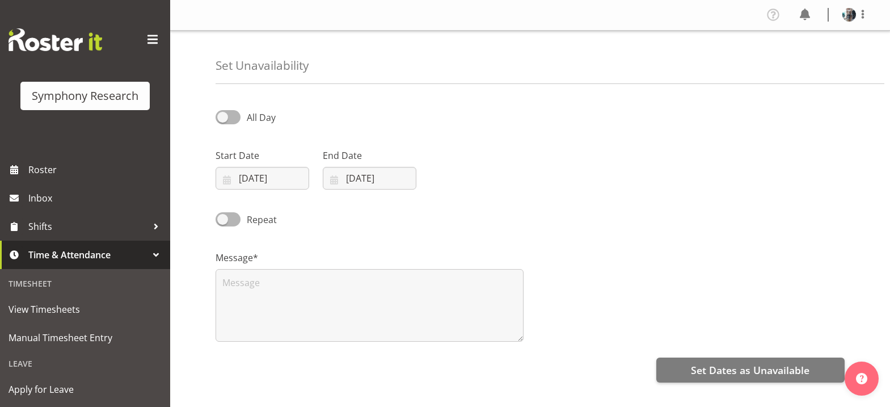
select select "8"
select select "2025"
click at [227, 179] on input "18/09/2025" at bounding box center [263, 178] width 94 height 23
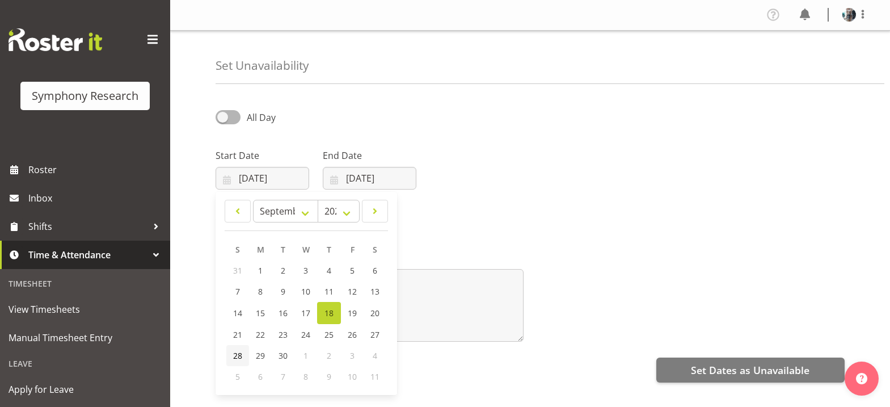
click at [236, 358] on span "28" at bounding box center [237, 355] width 9 height 11
type input "28/09/2025"
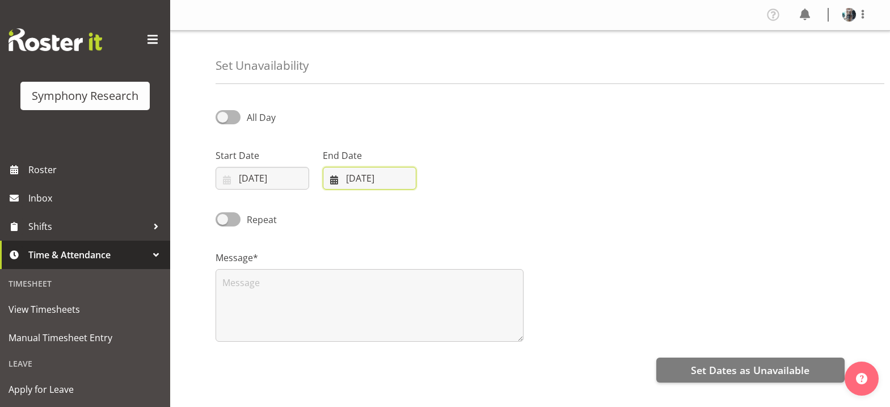
click at [336, 182] on input "18/09/2025" at bounding box center [370, 178] width 94 height 23
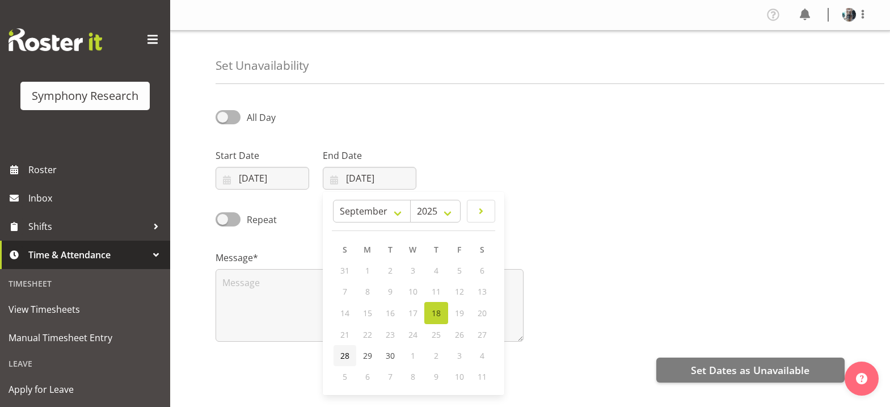
click at [345, 357] on span "28" at bounding box center [344, 355] width 9 height 11
type input "28/09/2025"
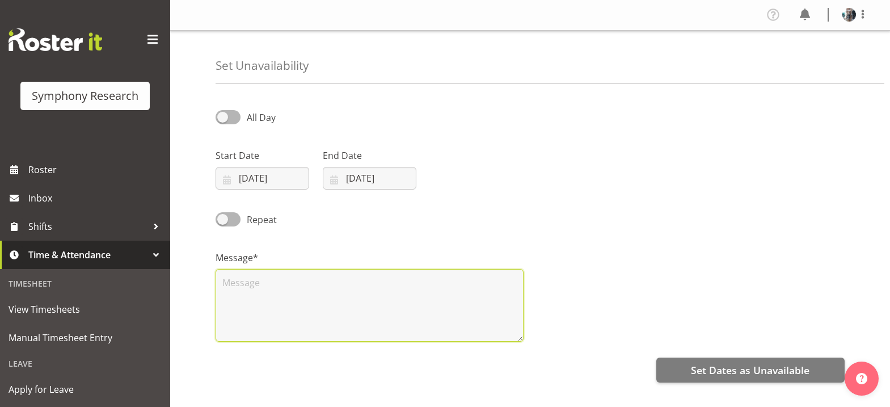
click at [254, 279] on textarea at bounding box center [370, 305] width 308 height 73
type textarea "0"
click at [220, 117] on span at bounding box center [228, 117] width 25 height 14
click at [220, 117] on input "All Day" at bounding box center [219, 116] width 7 height 7
checkbox input "true"
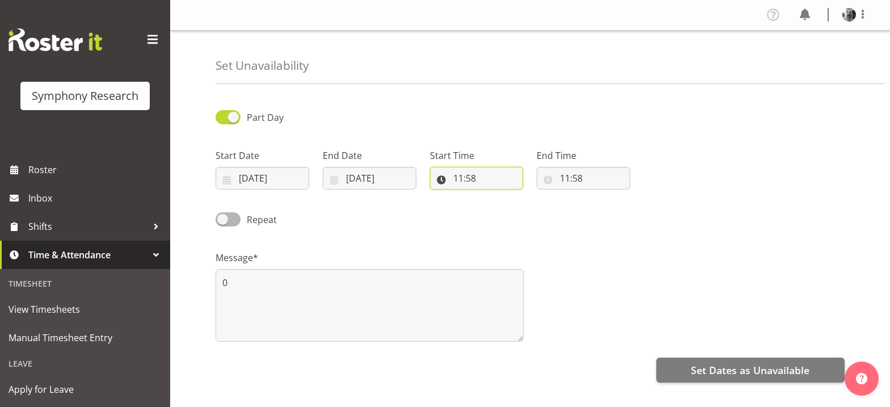
click at [460, 180] on input "11:58" at bounding box center [477, 178] width 94 height 23
click at [506, 212] on select "00 01 02 03 04 05 06 07 08 09 10 11 12 13 14 15 16 17 18 19 20 21 22 23" at bounding box center [508, 207] width 26 height 23
select select "16"
click at [495, 196] on select "00 01 02 03 04 05 06 07 08 09 10 11 12 13 14 15 16 17 18 19 20 21 22 23" at bounding box center [508, 207] width 26 height 23
type input "16:58"
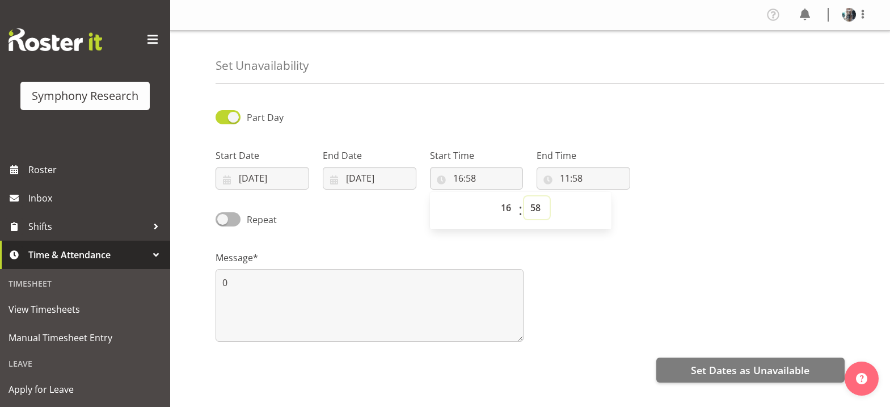
click at [534, 209] on select "00 01 02 03 04 05 06 07 08 09 10 11 12 13 14 15 16 17 18 19 20 21 22 23 24 25 2…" at bounding box center [537, 207] width 26 height 23
select select "0"
type input "16:00"
click at [565, 179] on input "11:58" at bounding box center [584, 178] width 94 height 23
click at [617, 208] on select "00 01 02 03 04 05 06 07 08 09 10 11 12 13 14 15 16 17 18 19 20 21 22 23" at bounding box center [614, 207] width 26 height 23
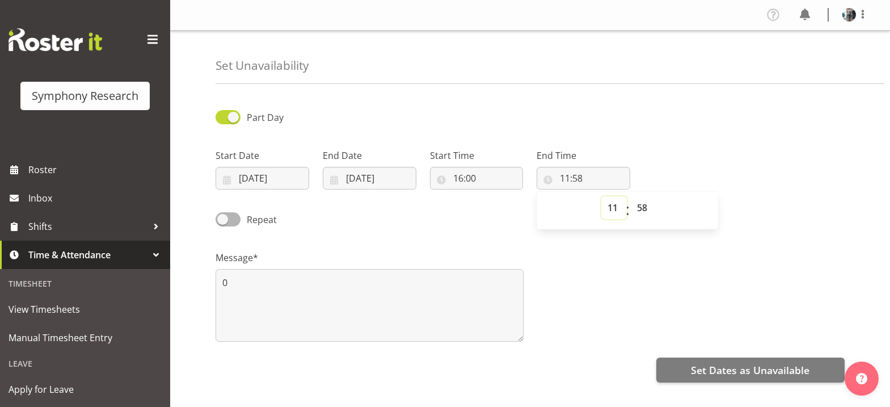
select select "22"
click at [601, 196] on select "00 01 02 03 04 05 06 07 08 09 10 11 12 13 14 15 16 17 18 19 20 21 22 23" at bounding box center [614, 207] width 26 height 23
type input "22:58"
click at [639, 207] on select "00 01 02 03 04 05 06 07 08 09 10 11 12 13 14 15 16 17 18 19 20 21 22 23 24 25 2…" at bounding box center [644, 207] width 26 height 23
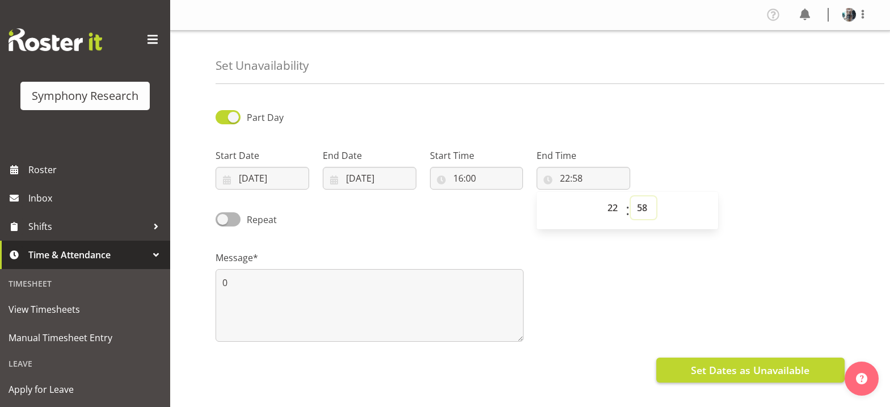
select select "0"
type input "22:00"
click at [760, 374] on span "Set Dates as Unavailable" at bounding box center [750, 370] width 119 height 15
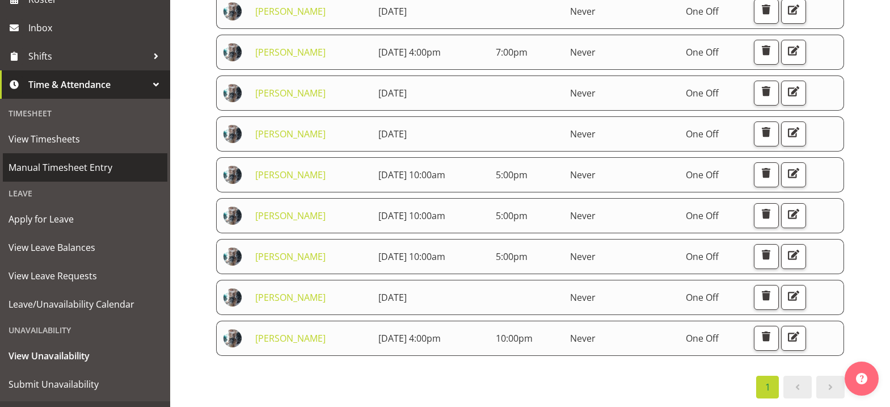
scroll to position [193, 0]
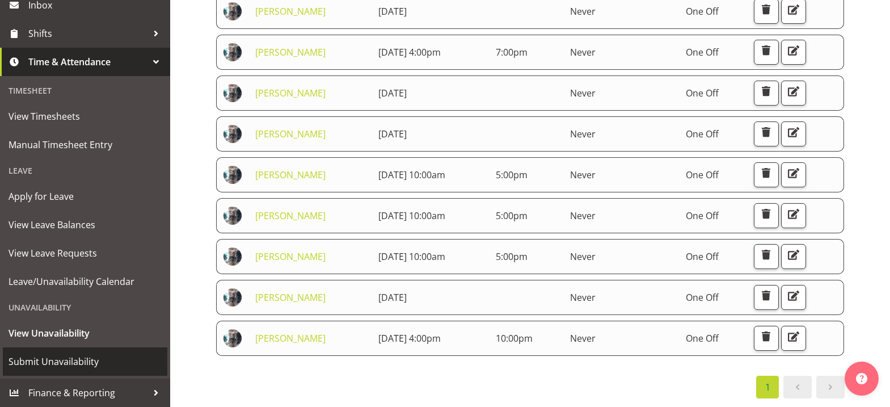
click at [68, 364] on span "Submit Unavailability" at bounding box center [85, 361] width 153 height 17
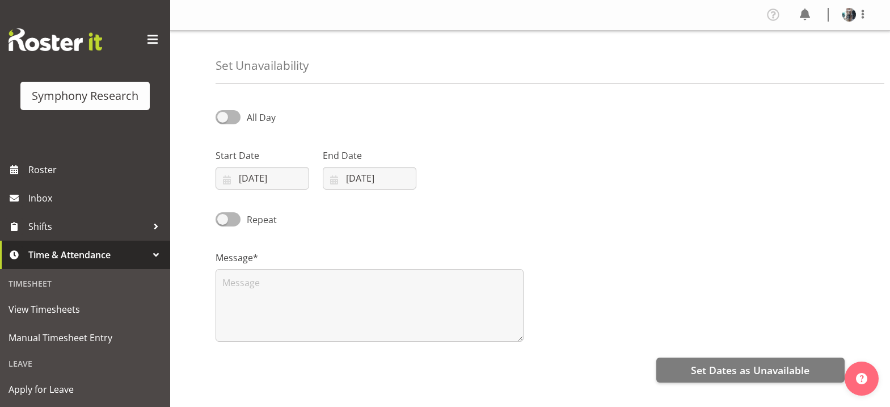
select select "8"
select select "2025"
click at [227, 182] on input "18/09/2025" at bounding box center [263, 178] width 94 height 23
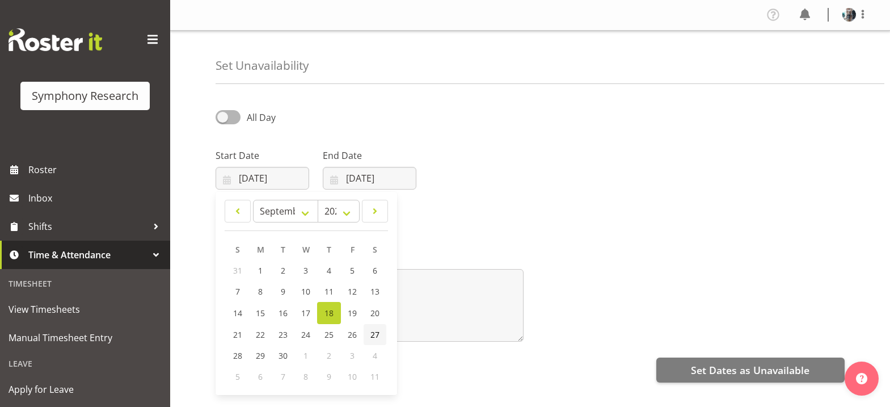
click at [377, 336] on span "27" at bounding box center [374, 334] width 9 height 11
type input "27/09/2025"
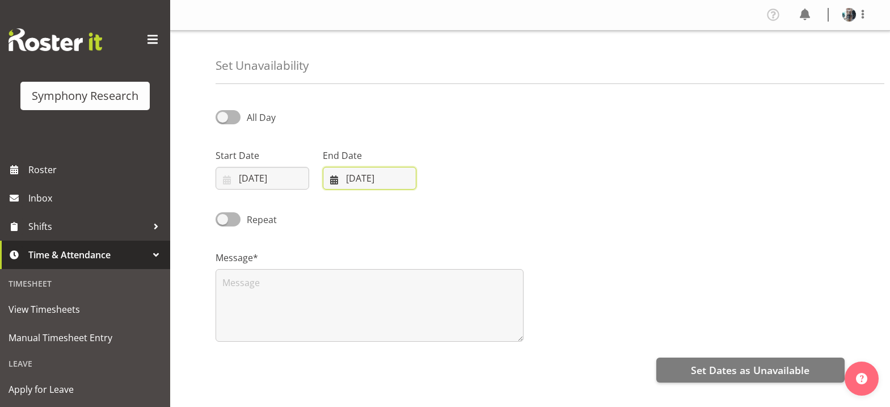
click at [331, 180] on input "18/09/2025" at bounding box center [370, 178] width 94 height 23
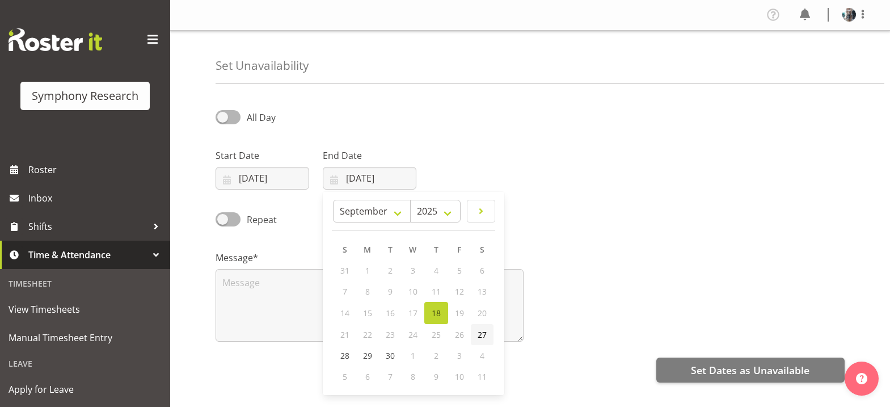
click at [484, 335] on span "27" at bounding box center [482, 334] width 9 height 11
type input "27/09/2025"
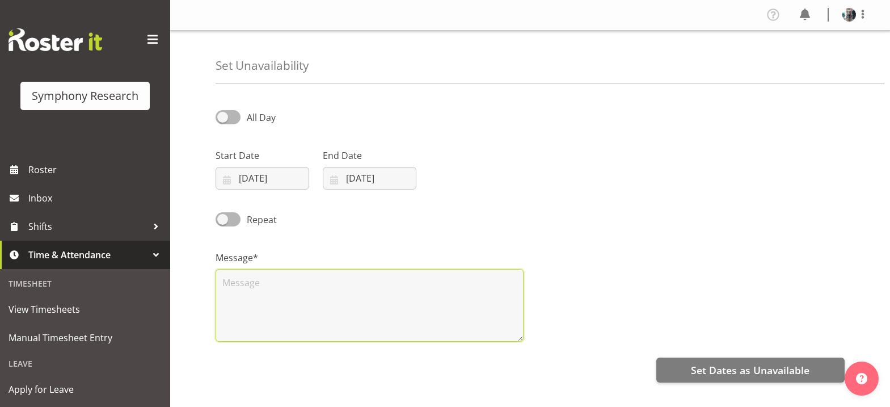
click at [284, 280] on textarea at bounding box center [370, 305] width 308 height 73
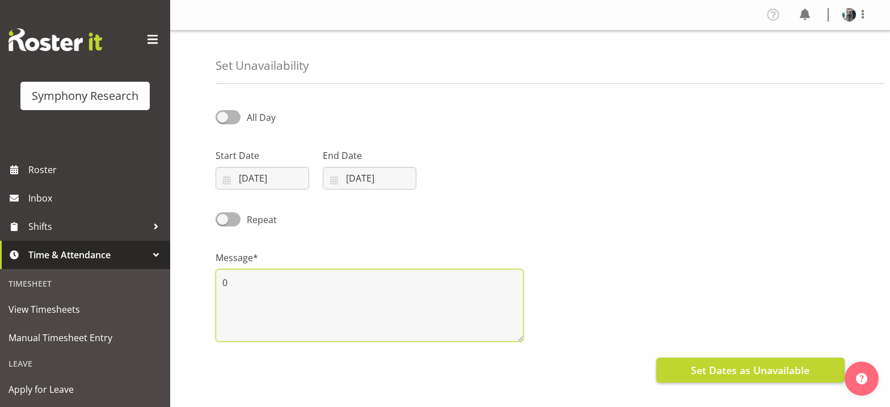
type textarea "0"
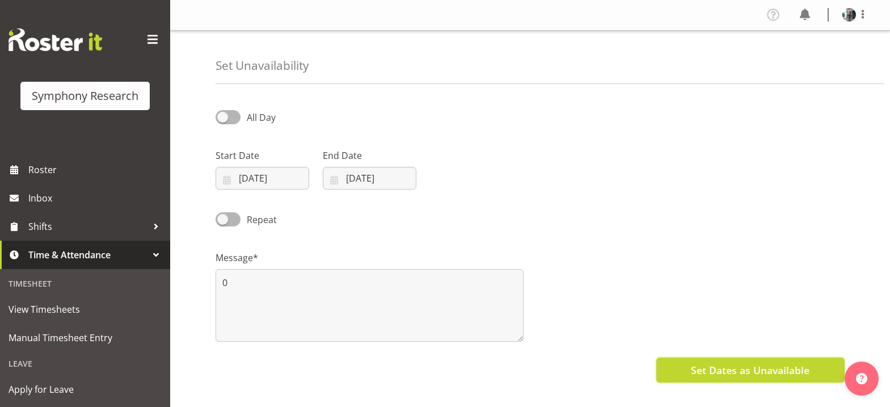
click at [730, 374] on span "Set Dates as Unavailable" at bounding box center [750, 370] width 119 height 15
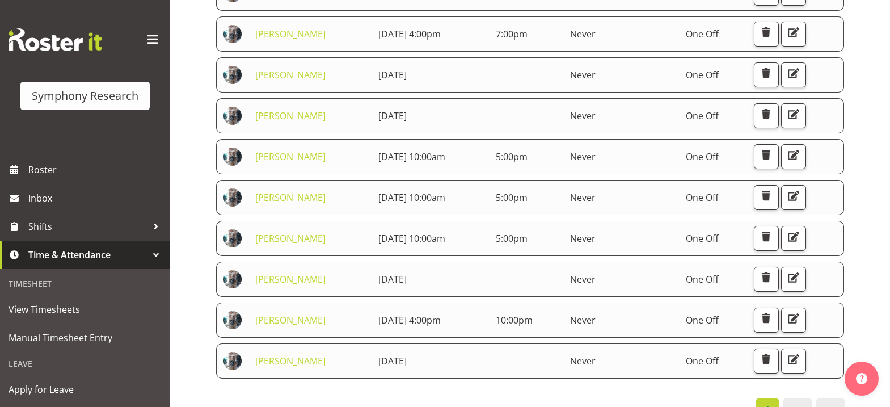
scroll to position [227, 0]
